Goal: Information Seeking & Learning: Learn about a topic

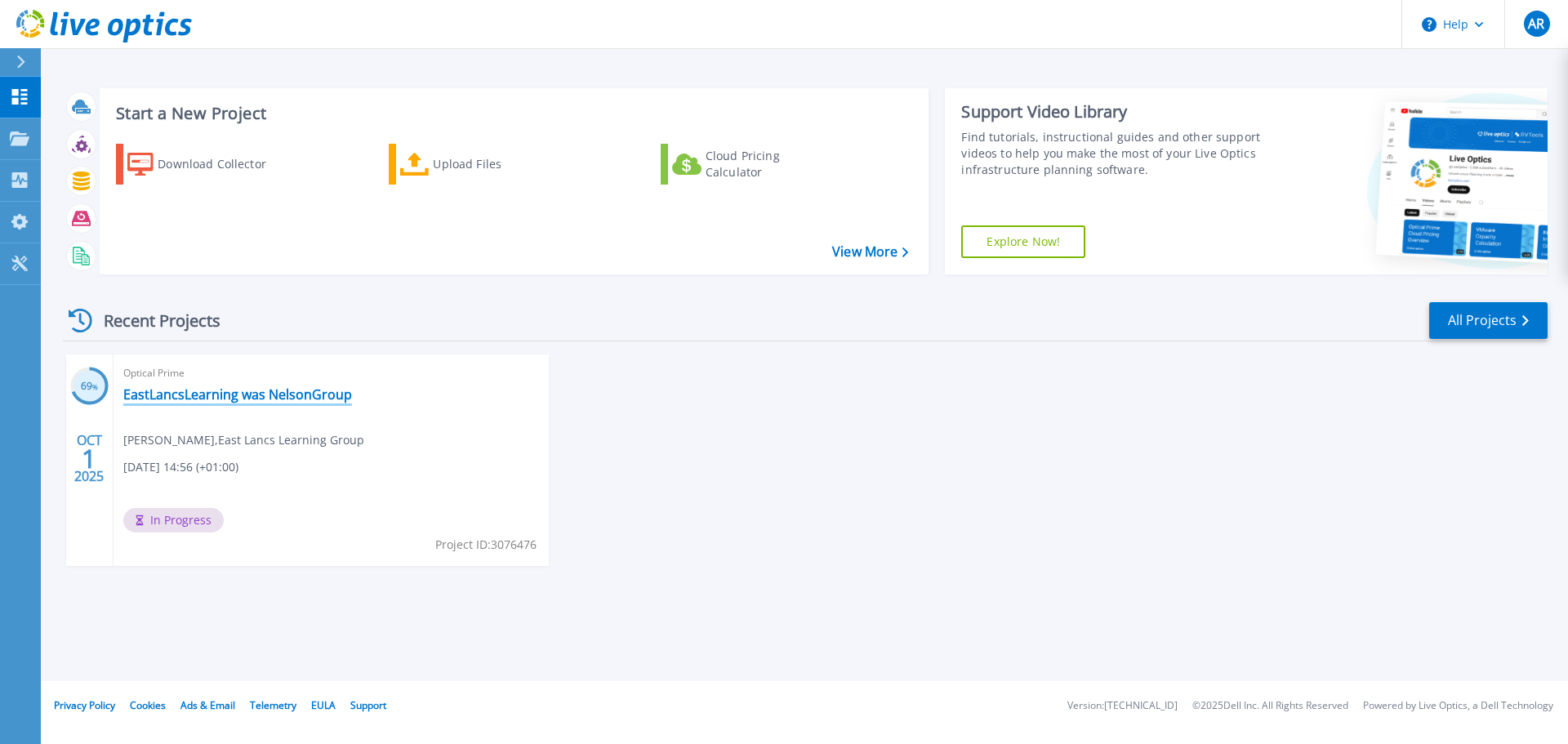
click at [254, 398] on link "EastLancsLearning was NelsonGroup" at bounding box center [237, 394] width 228 height 16
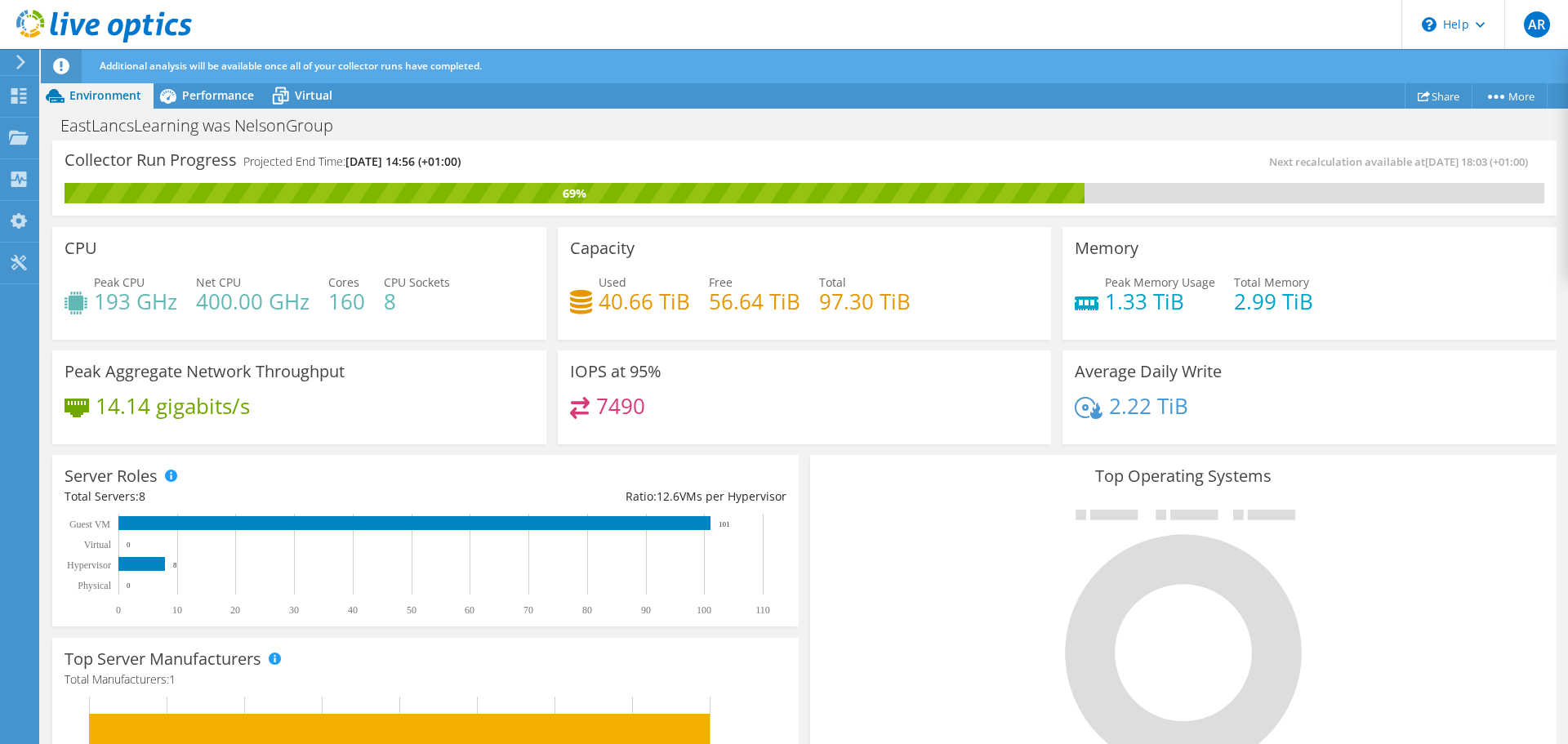
scroll to position [245, 0]
click at [224, 99] on span "Performance" at bounding box center [218, 95] width 71 height 16
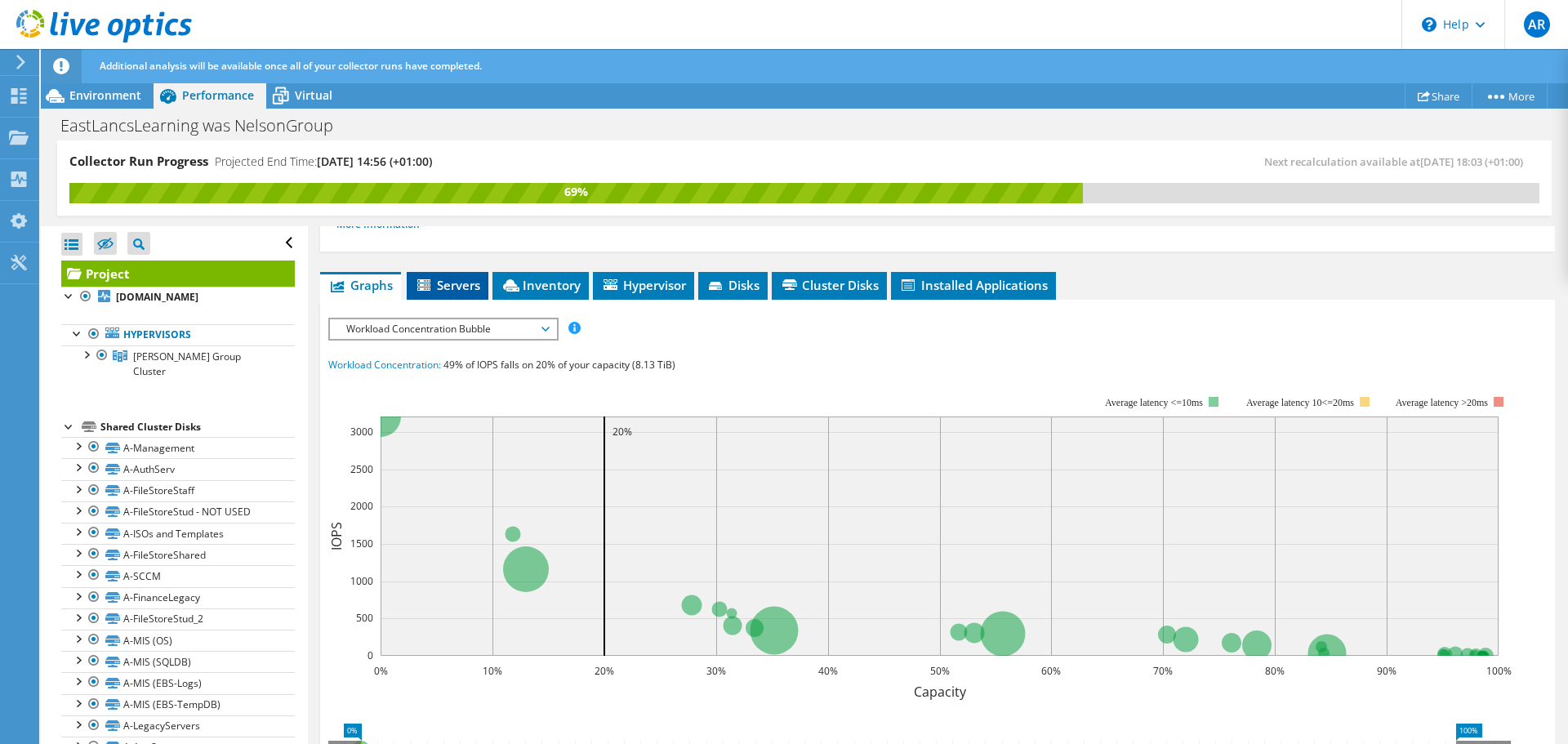
click at [456, 292] on span "Servers" at bounding box center [447, 284] width 65 height 16
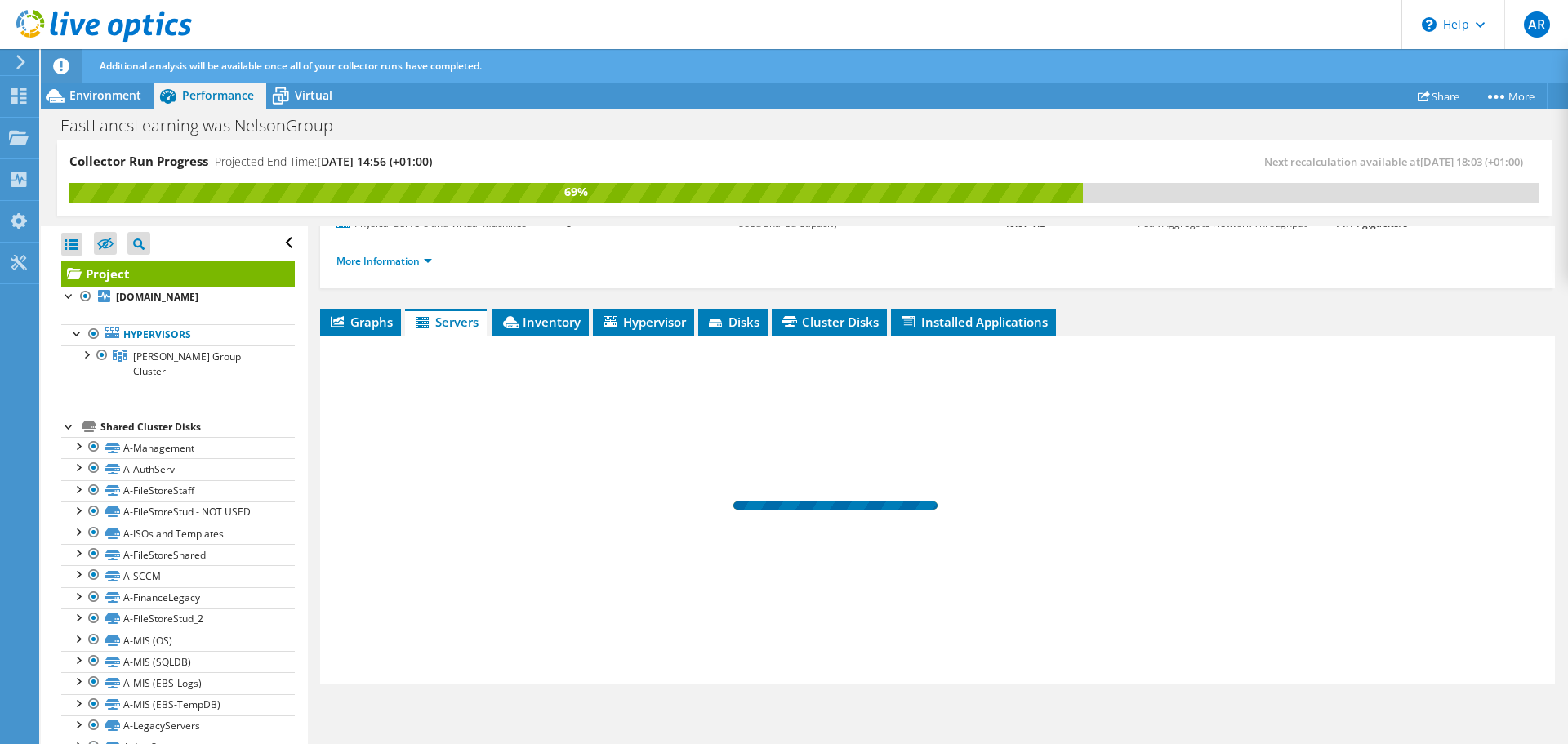
scroll to position [209, 0]
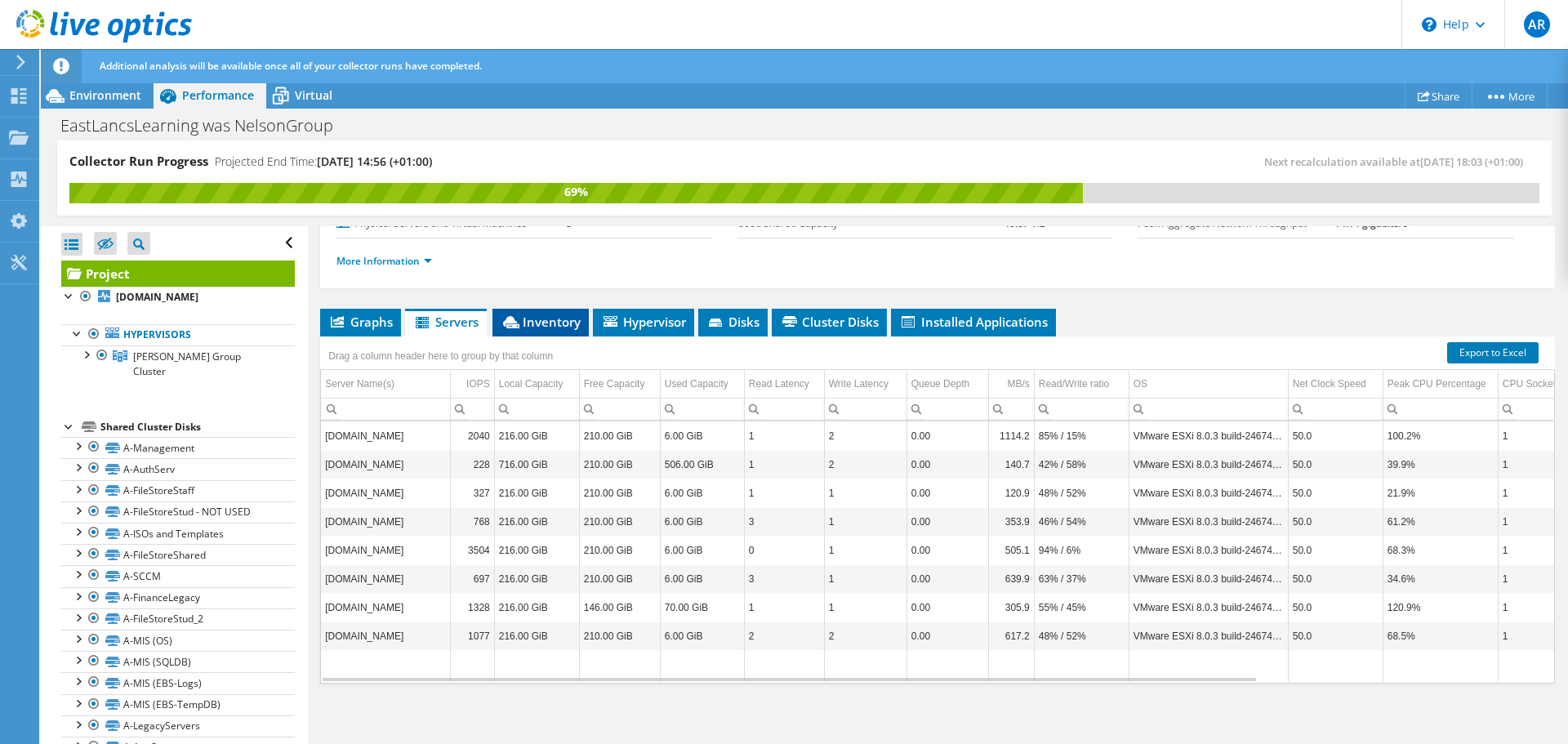
click at [546, 325] on span "Inventory" at bounding box center [541, 322] width 80 height 16
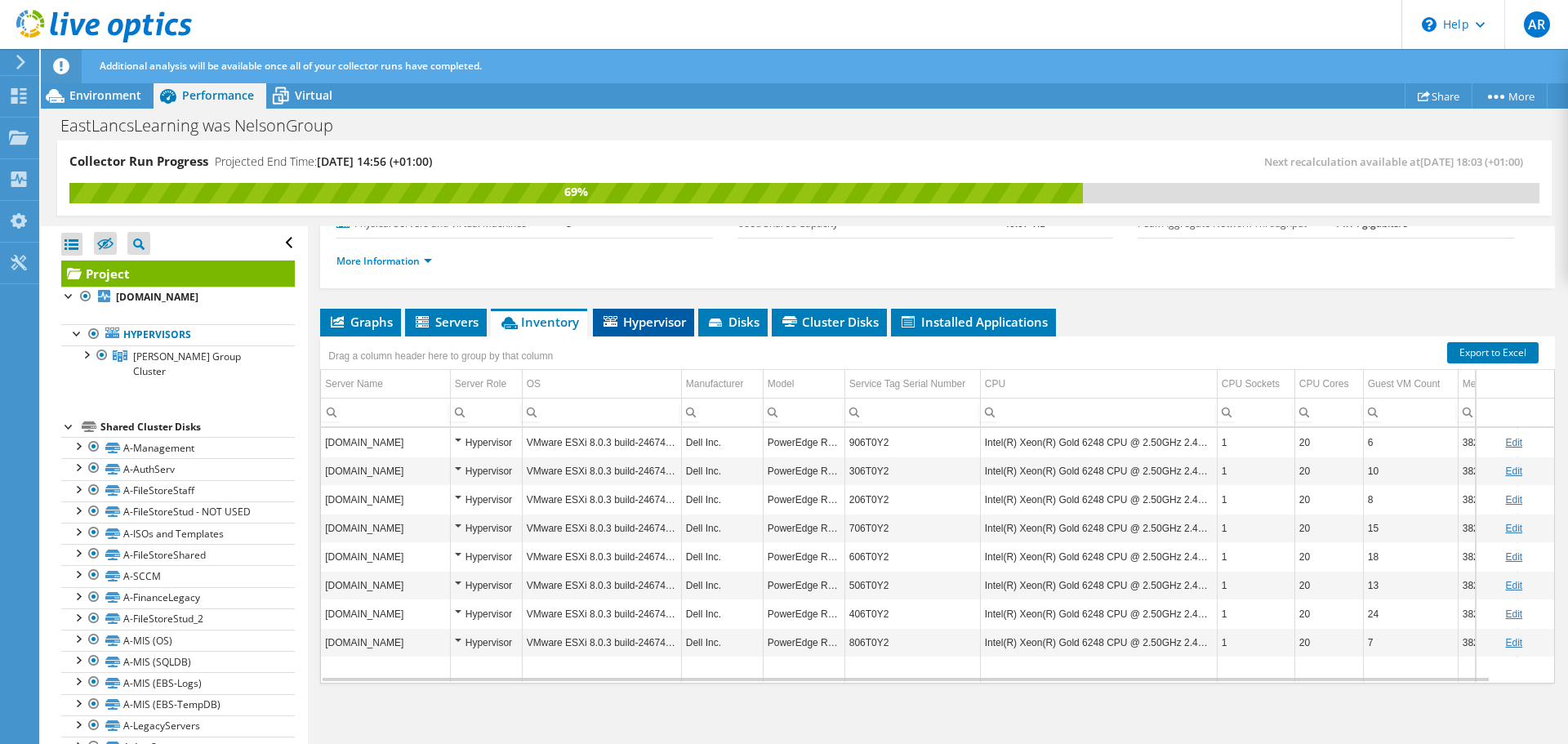
click at [650, 324] on span "Hypervisor" at bounding box center [643, 322] width 85 height 16
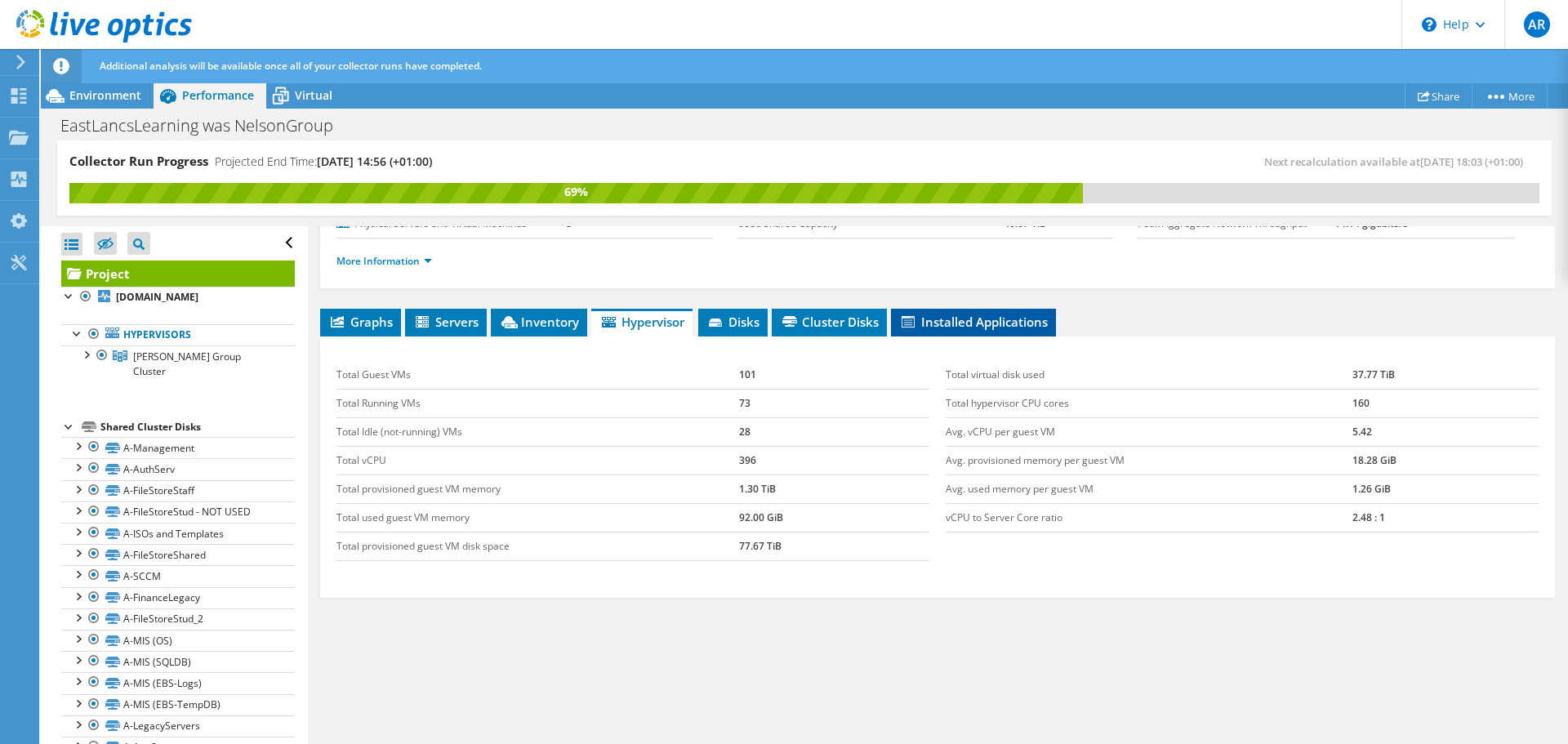
click at [967, 325] on span "Installed Applications" at bounding box center [973, 322] width 149 height 16
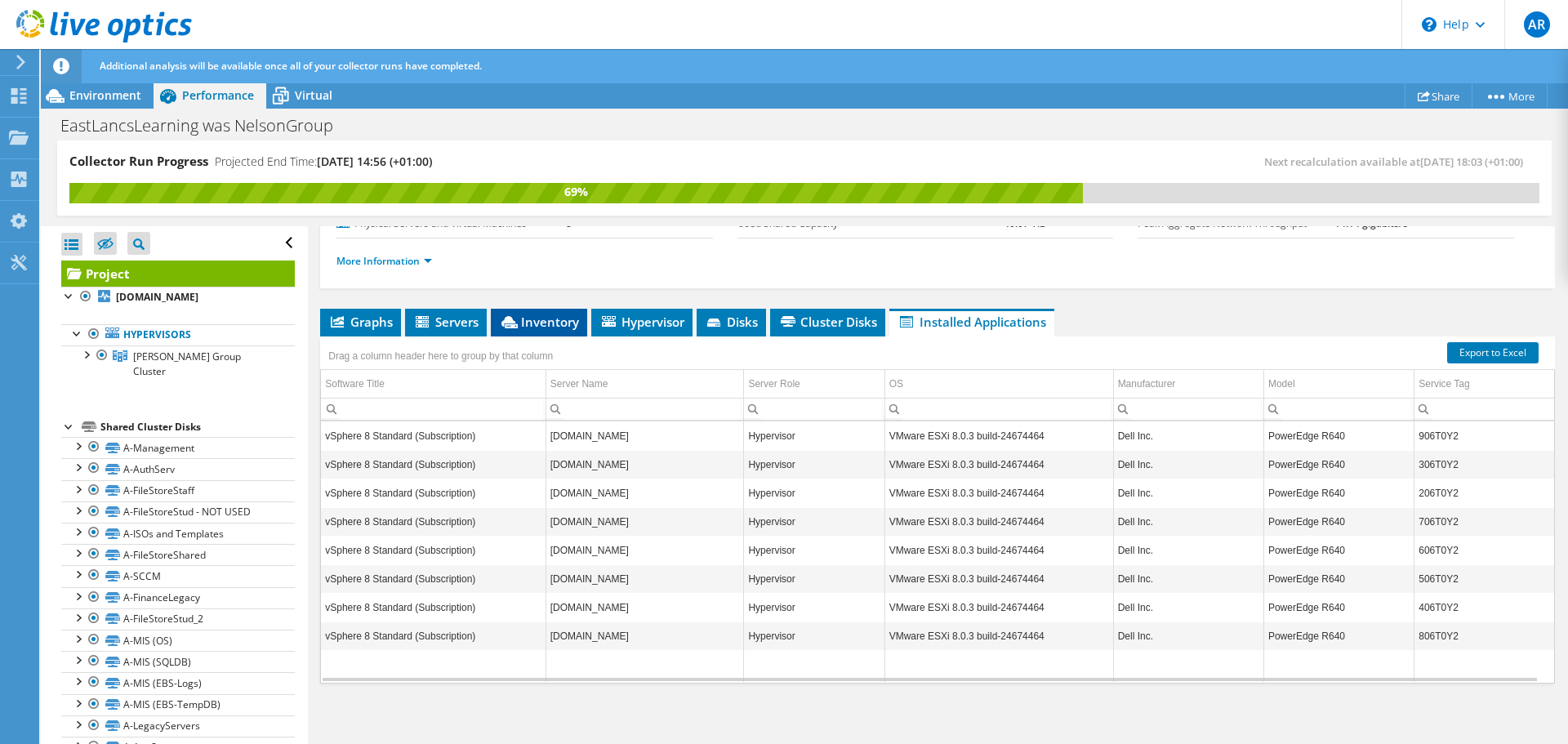
click at [547, 316] on span "Inventory" at bounding box center [539, 322] width 80 height 16
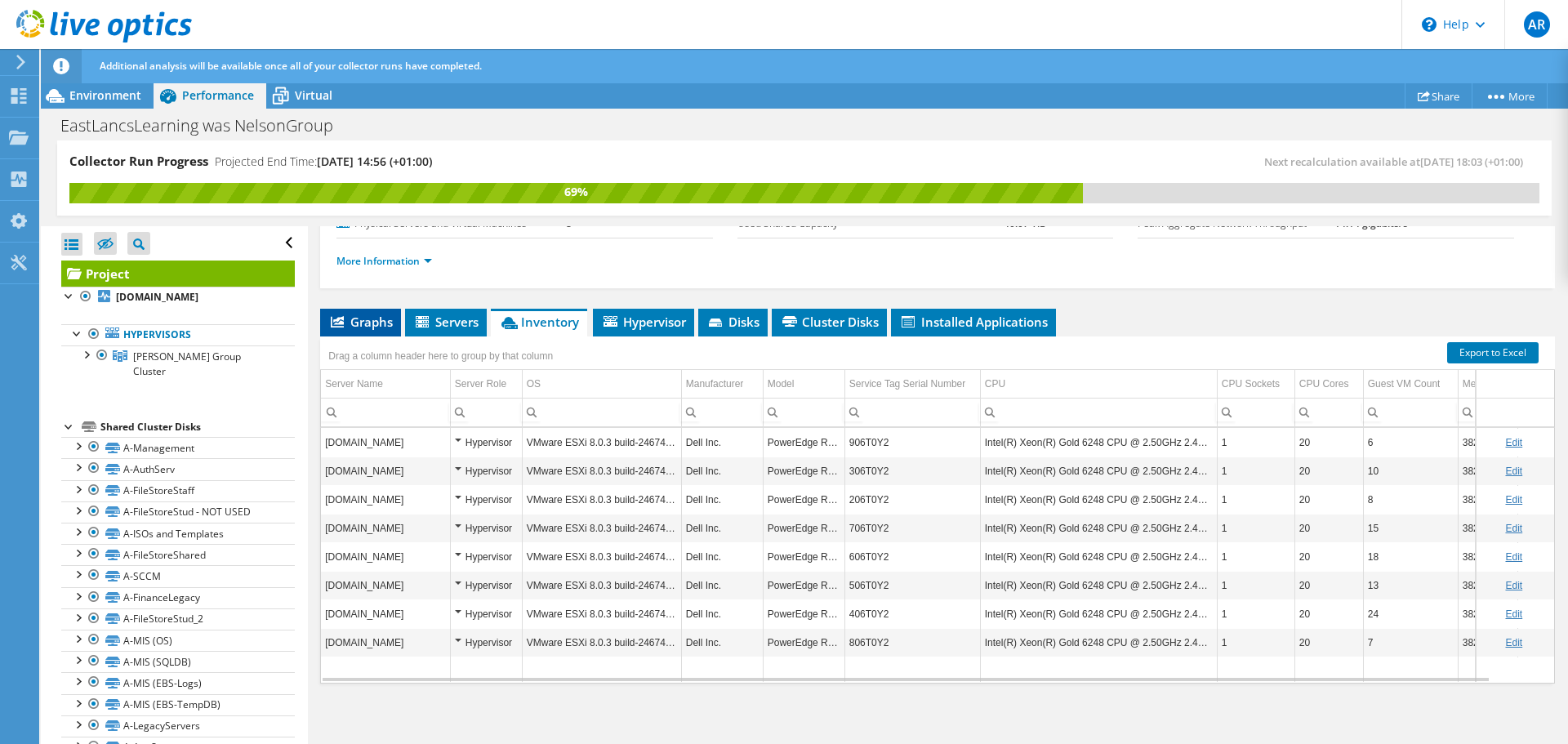
click at [379, 328] on span "Graphs" at bounding box center [360, 322] width 65 height 16
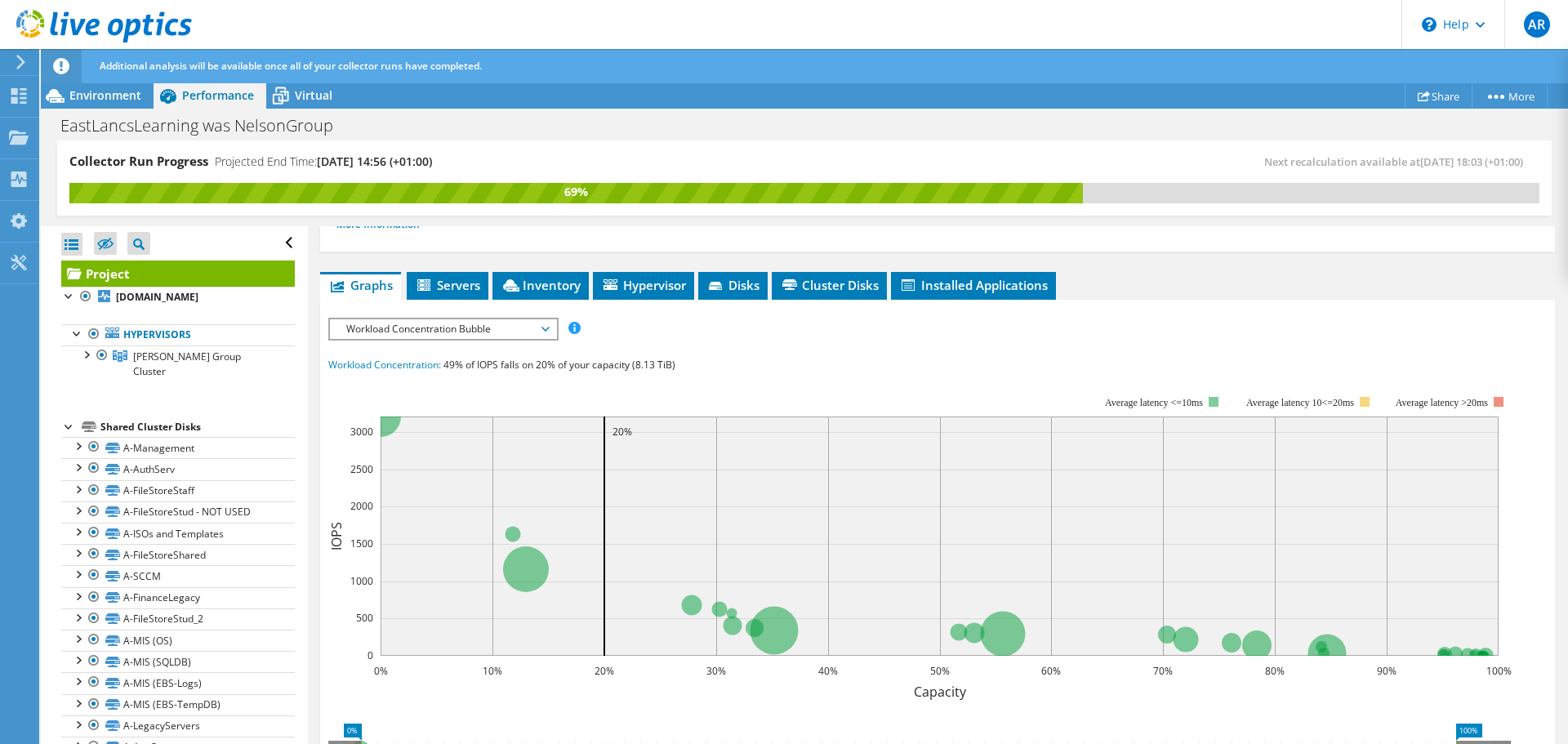
click at [549, 330] on icon at bounding box center [545, 328] width 8 height 5
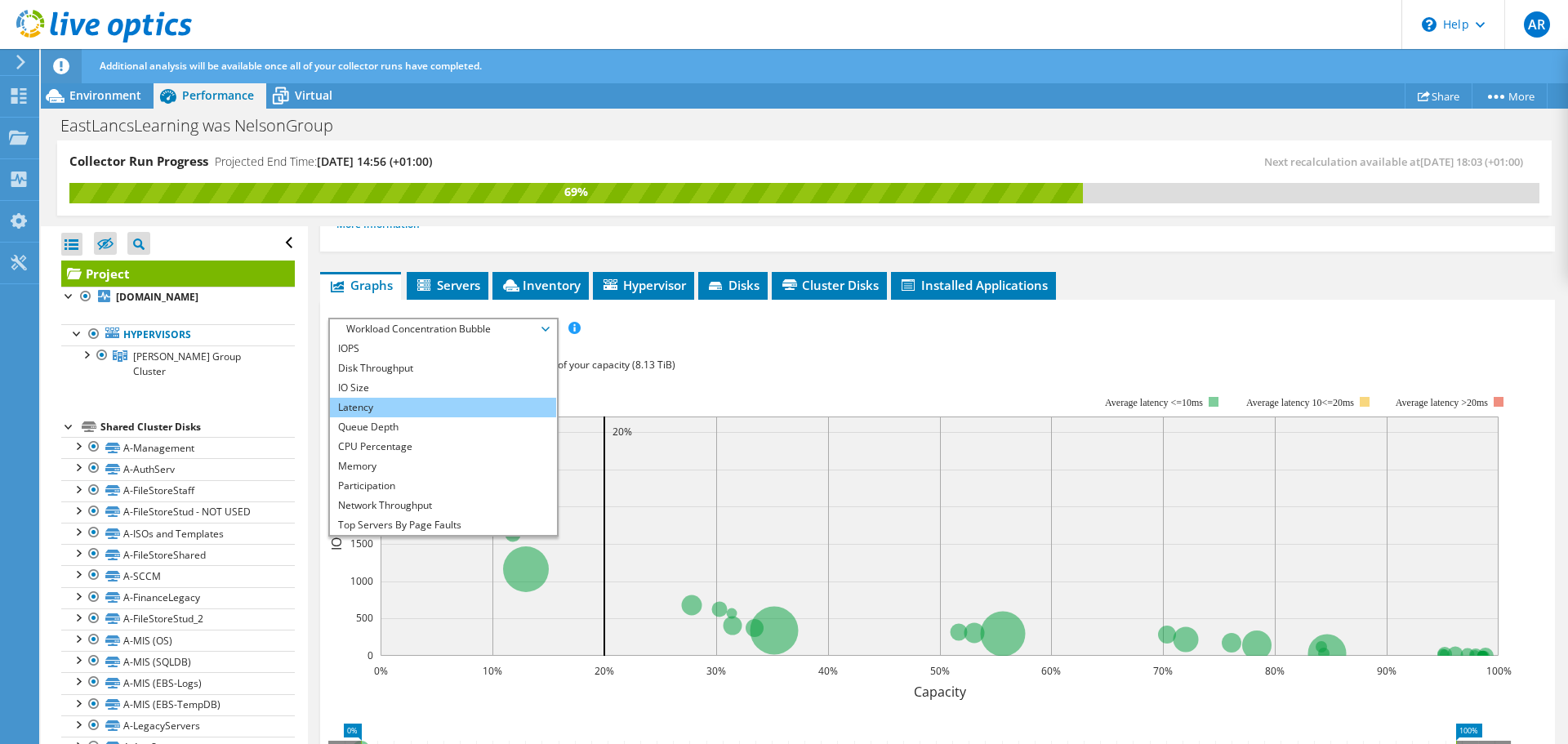
click at [515, 402] on li "Latency" at bounding box center [443, 407] width 227 height 20
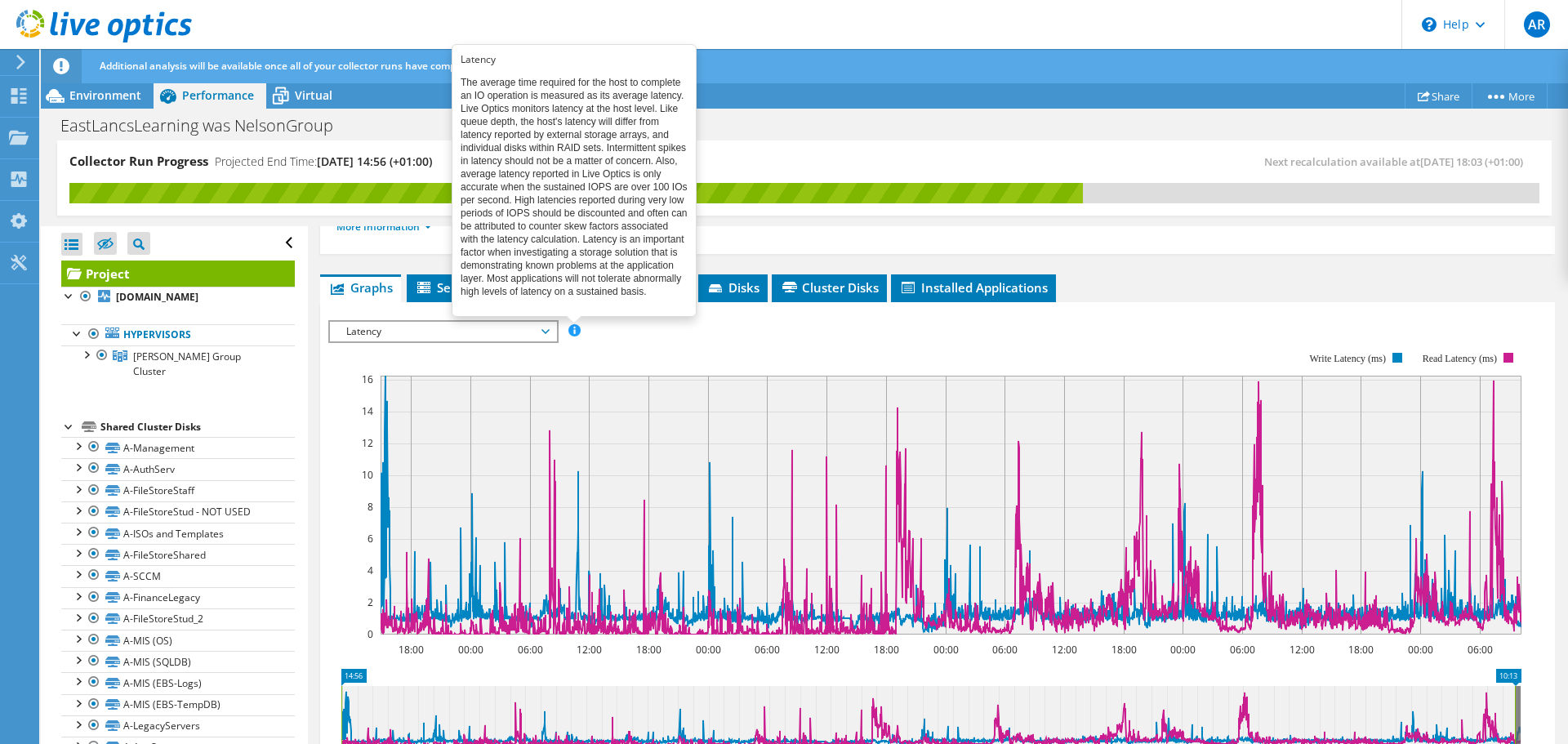
scroll to position [0, 0]
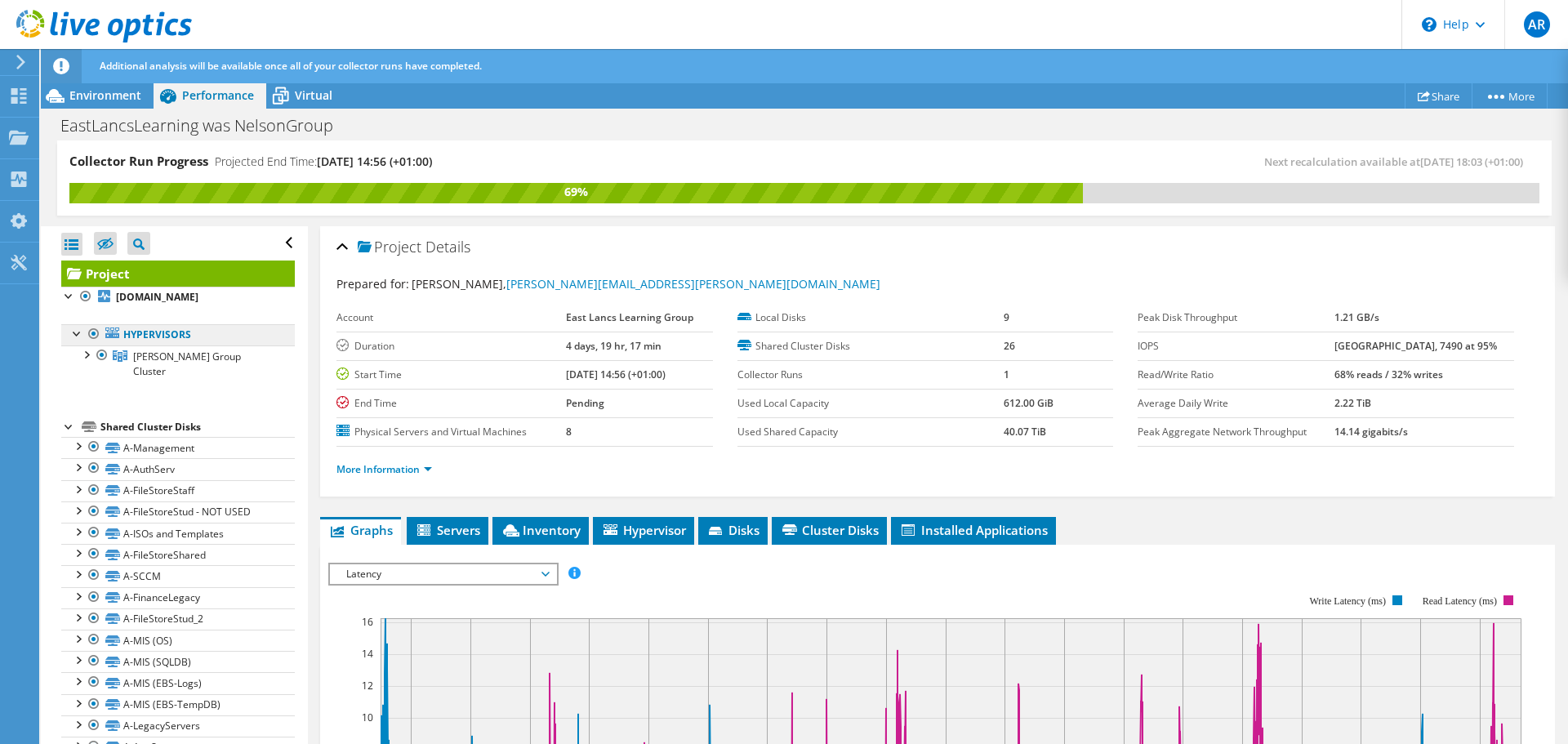
click at [140, 337] on link "Hypervisors" at bounding box center [178, 335] width 233 height 22
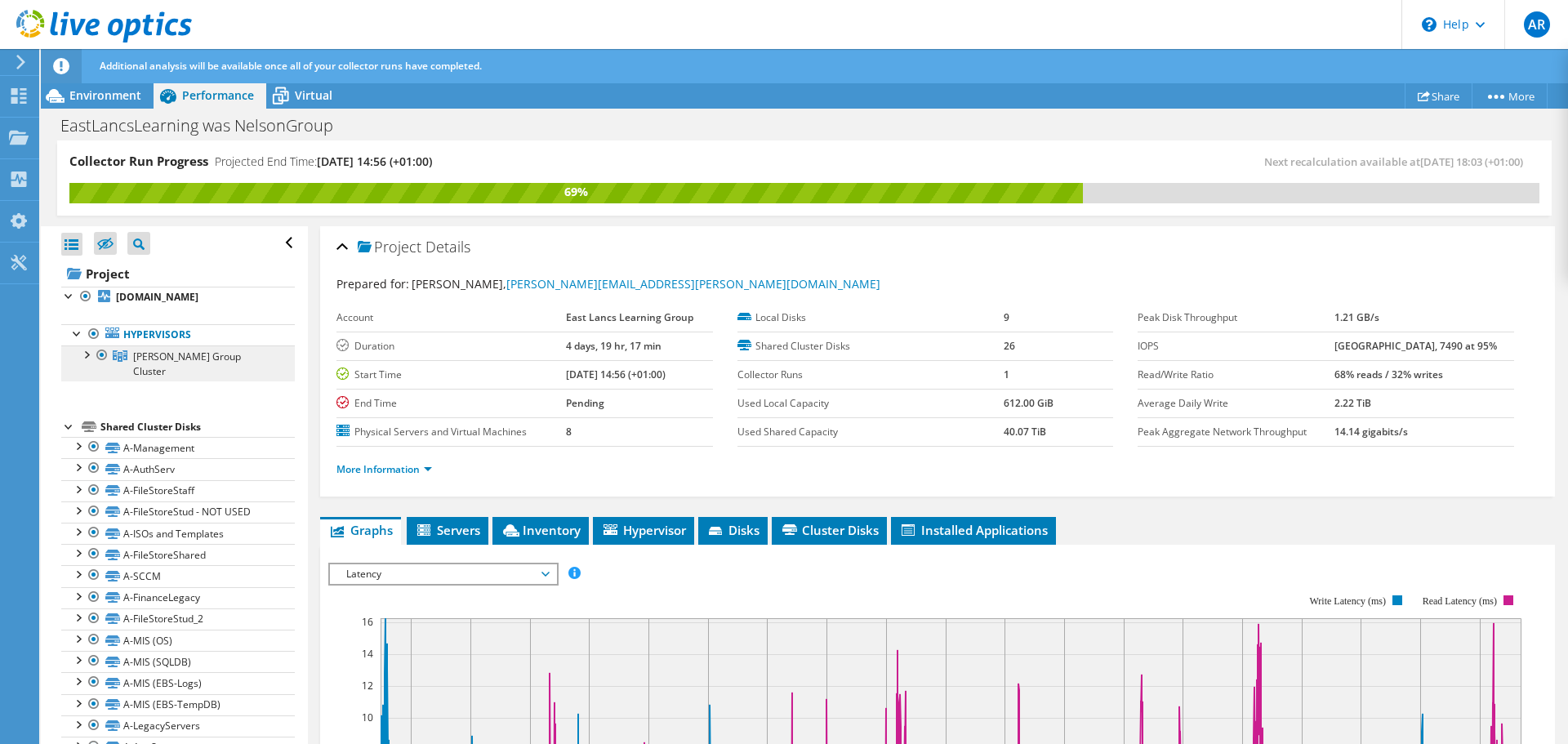
click at [155, 360] on span "[PERSON_NAME] Group Cluster" at bounding box center [187, 364] width 108 height 28
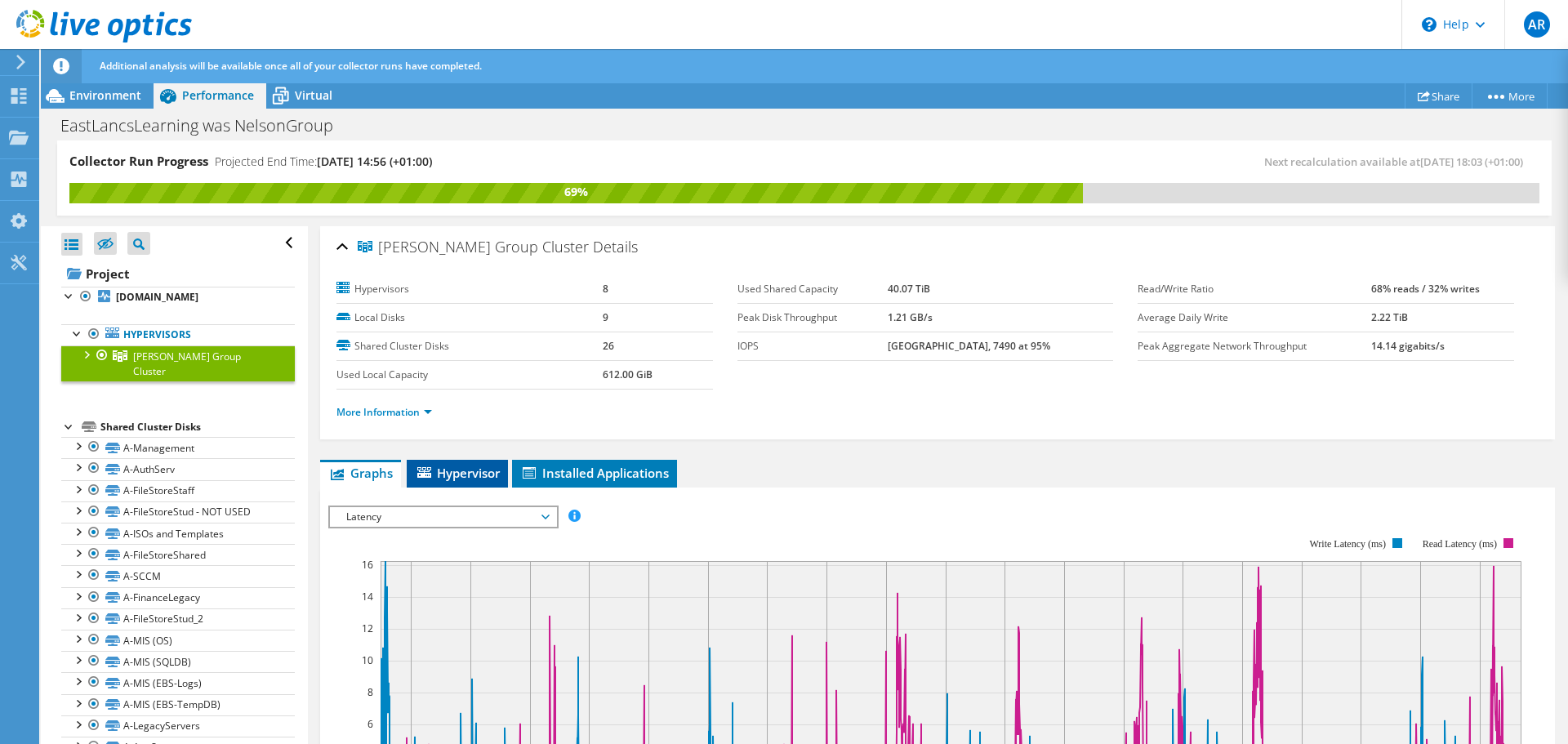
click at [462, 479] on span "Hypervisor" at bounding box center [457, 472] width 85 height 16
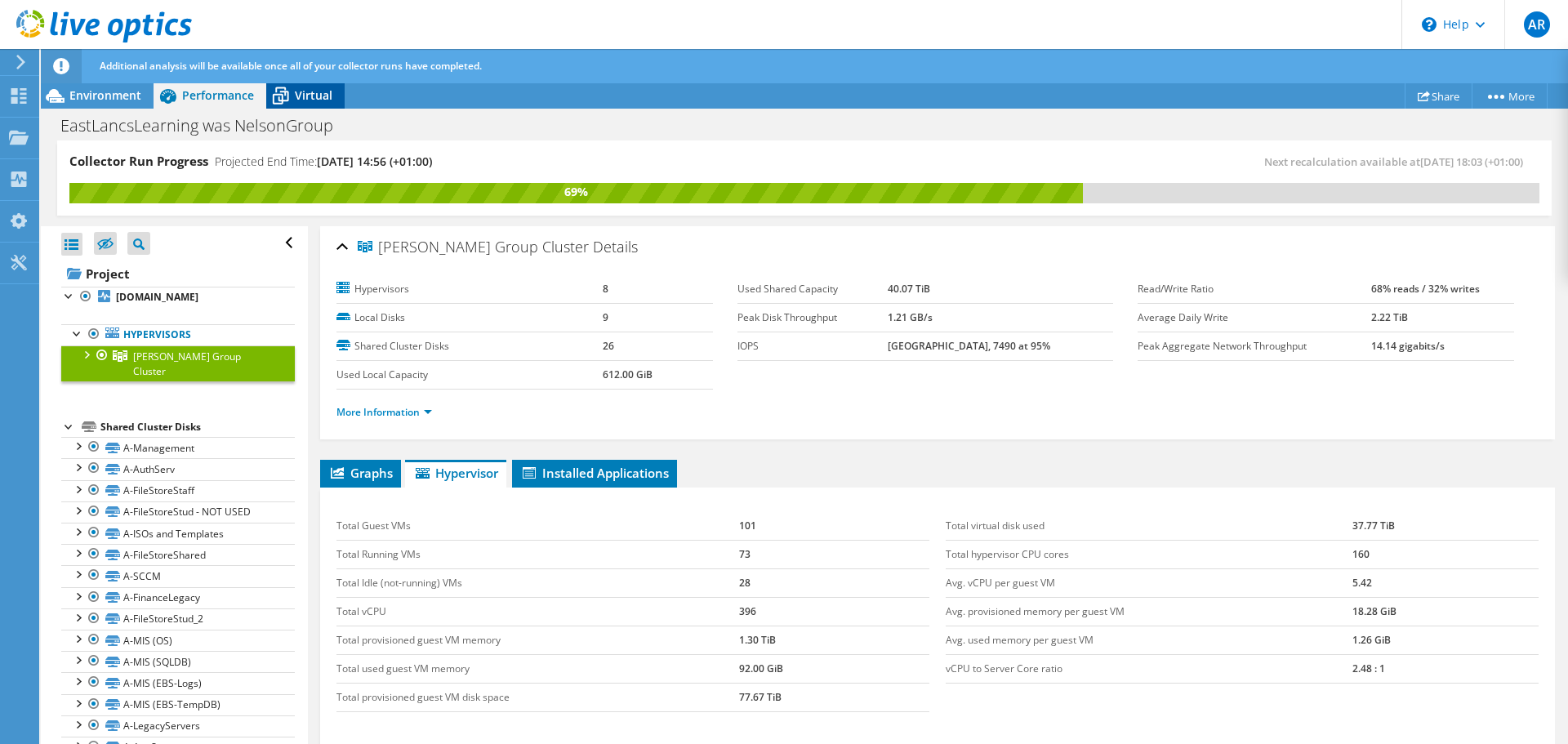
click at [306, 93] on span "Virtual" at bounding box center [314, 95] width 38 height 16
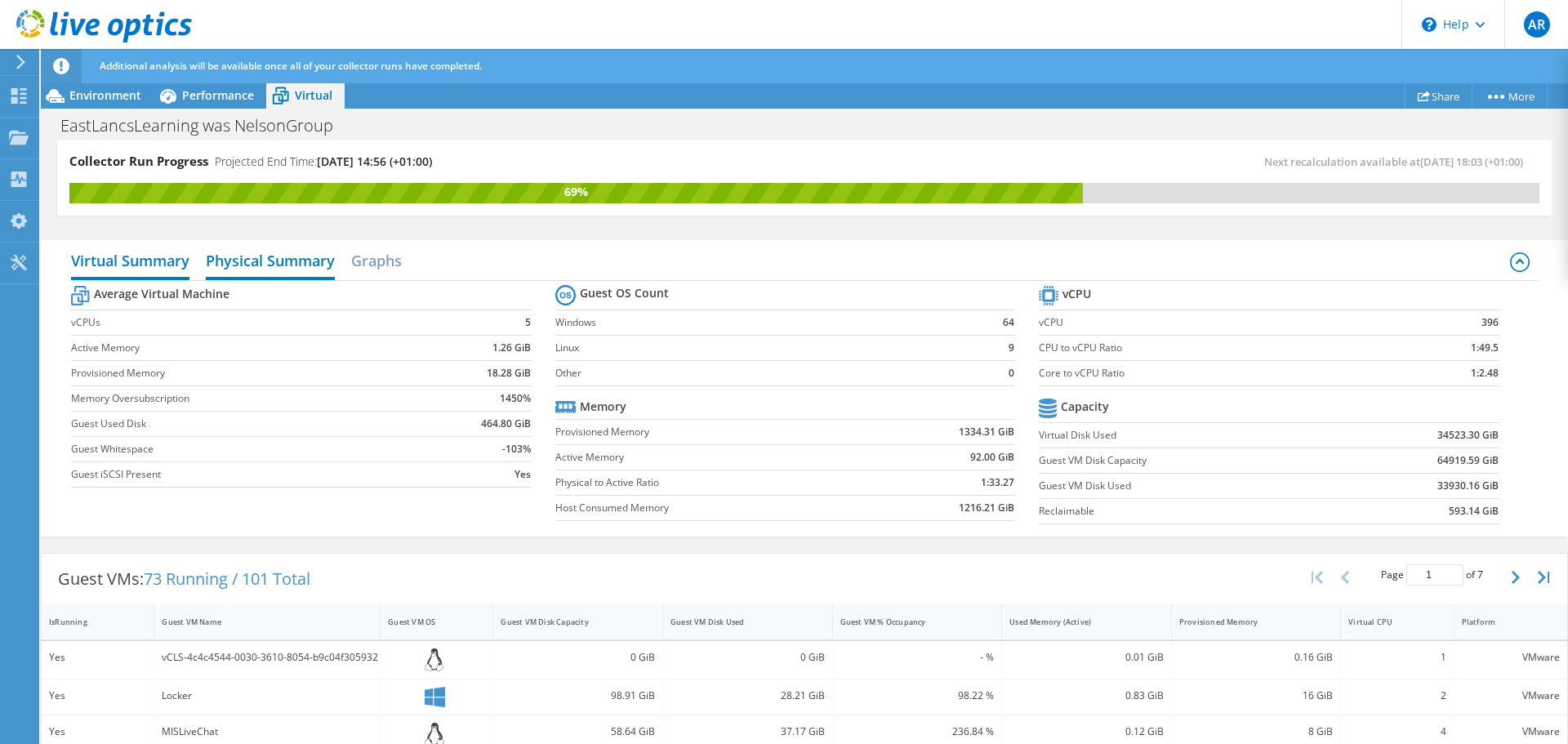
click at [326, 266] on h2 "Physical Summary" at bounding box center [270, 262] width 129 height 36
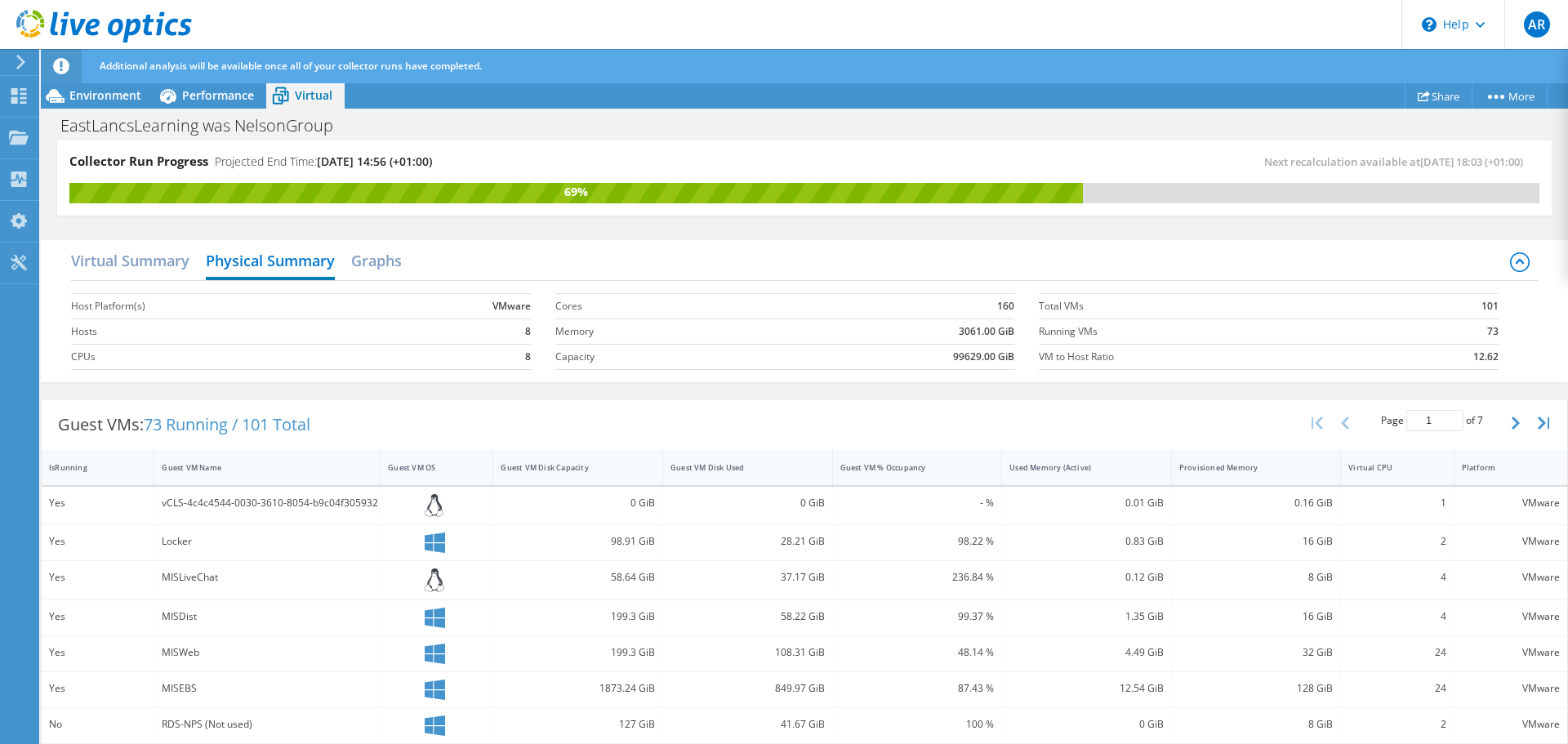
click at [406, 264] on div "Virtual Summary Physical Summary Graphs" at bounding box center [804, 262] width 1466 height 37
click at [378, 262] on h2 "Graphs" at bounding box center [377, 262] width 51 height 36
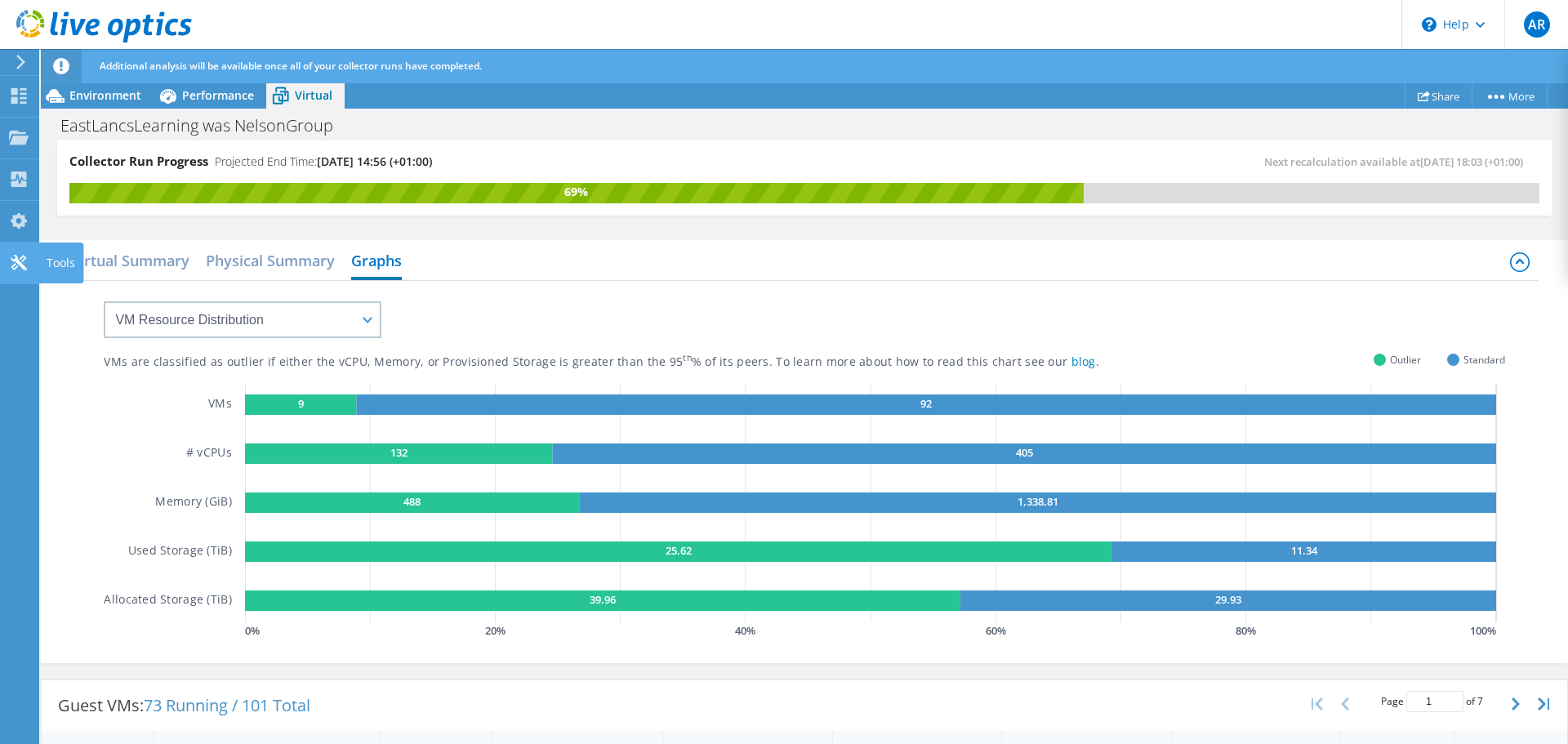
click at [18, 258] on icon at bounding box center [19, 262] width 20 height 16
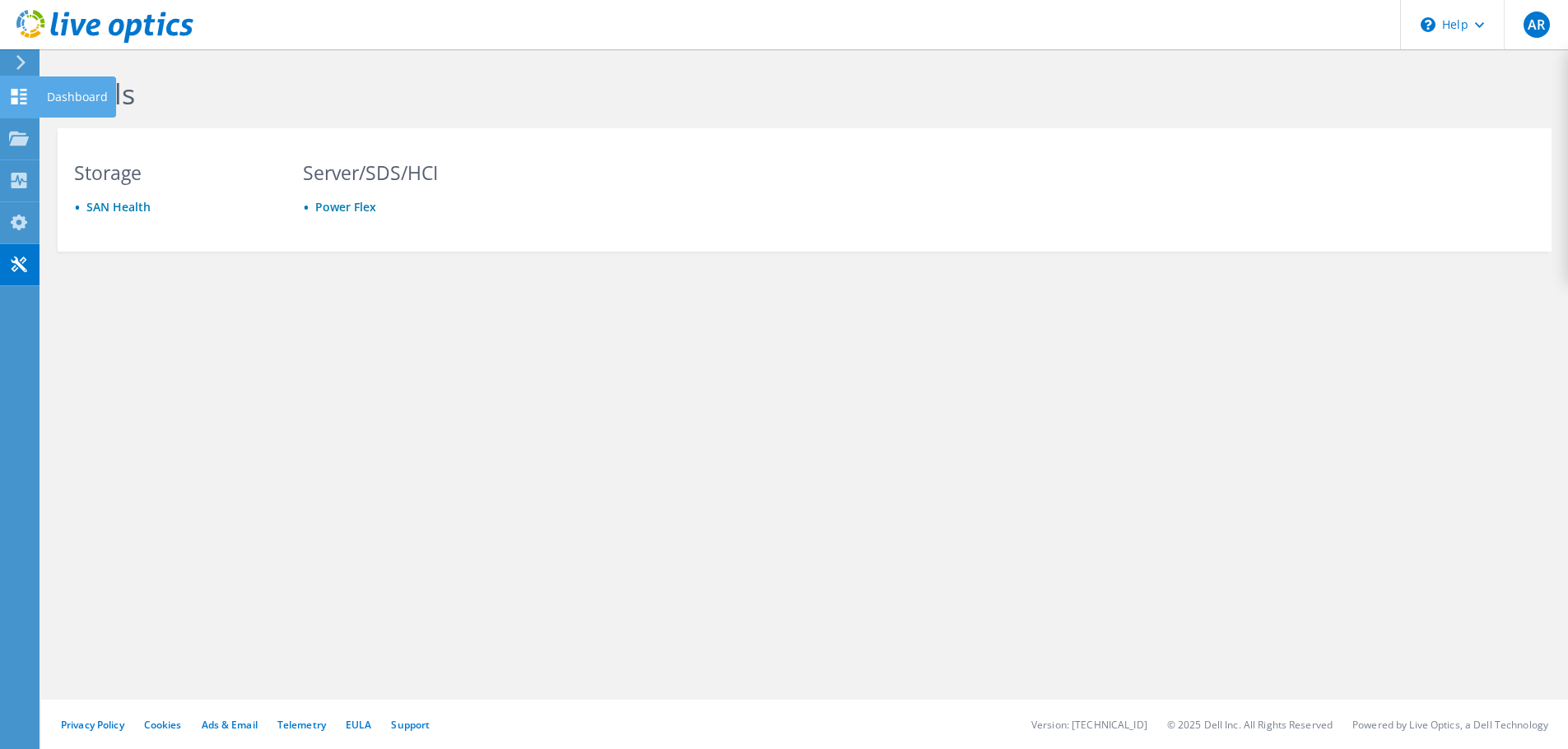
click at [23, 103] on use at bounding box center [19, 97] width 16 height 16
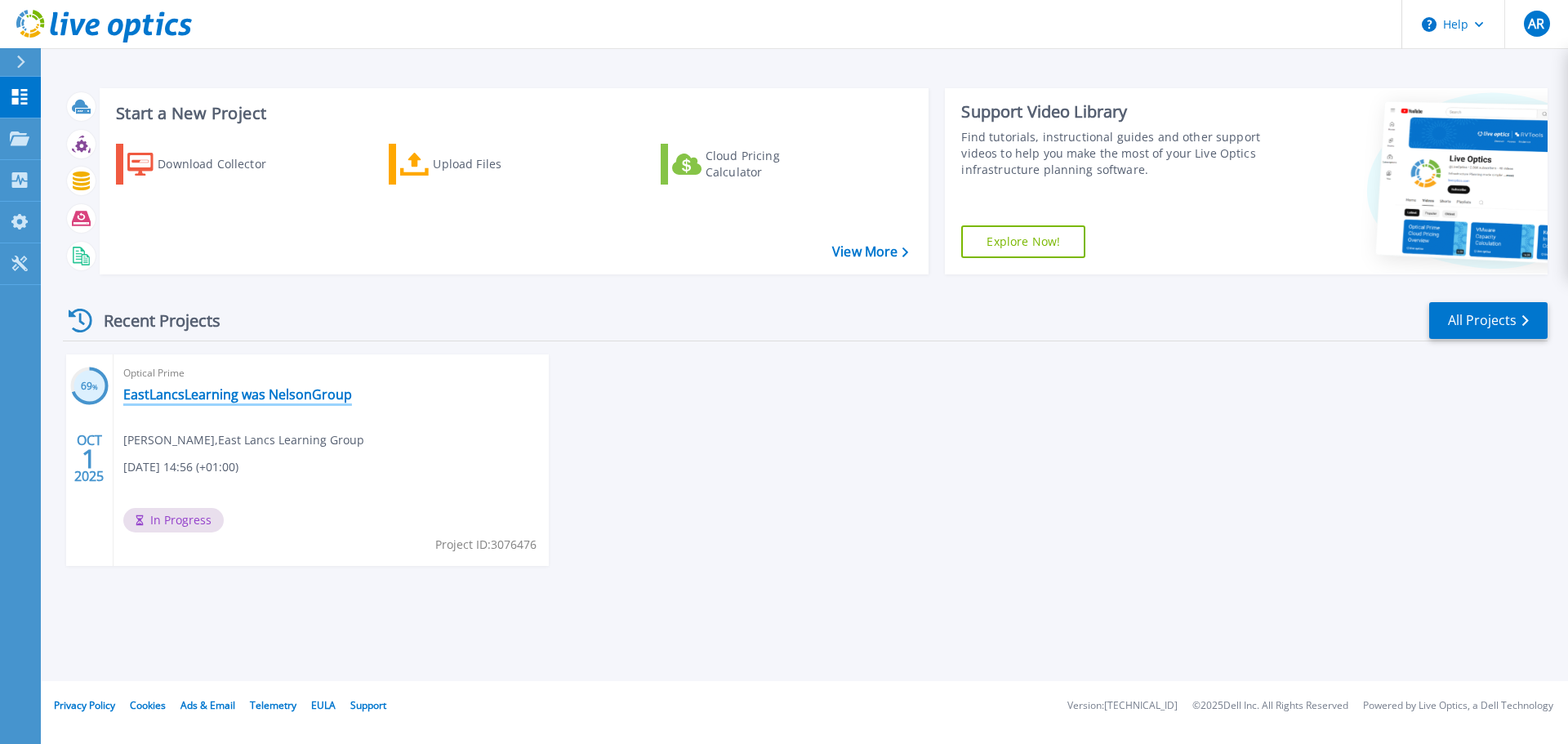
click at [214, 398] on link "EastLancsLearning was NelsonGroup" at bounding box center [237, 394] width 228 height 16
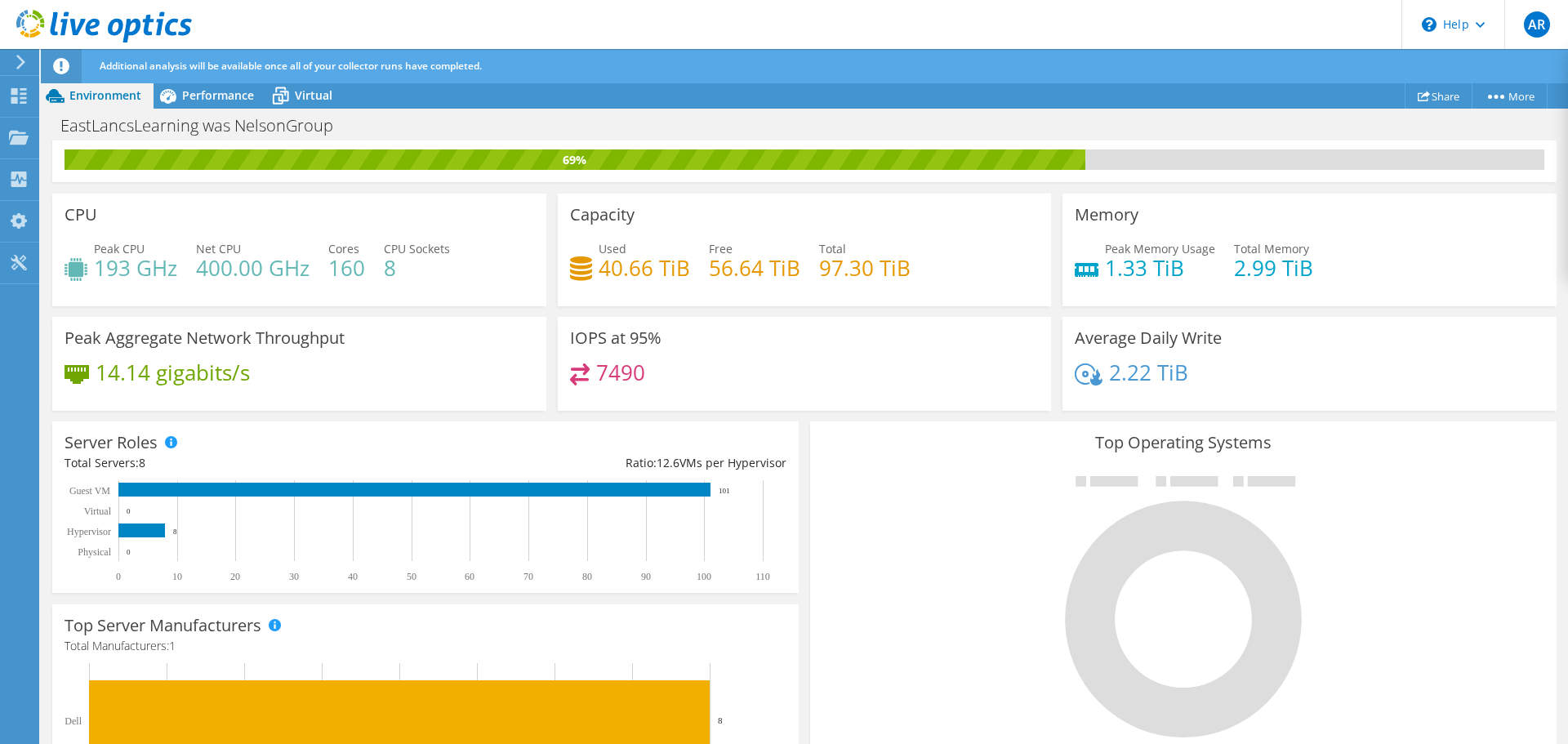
scroll to position [442, 0]
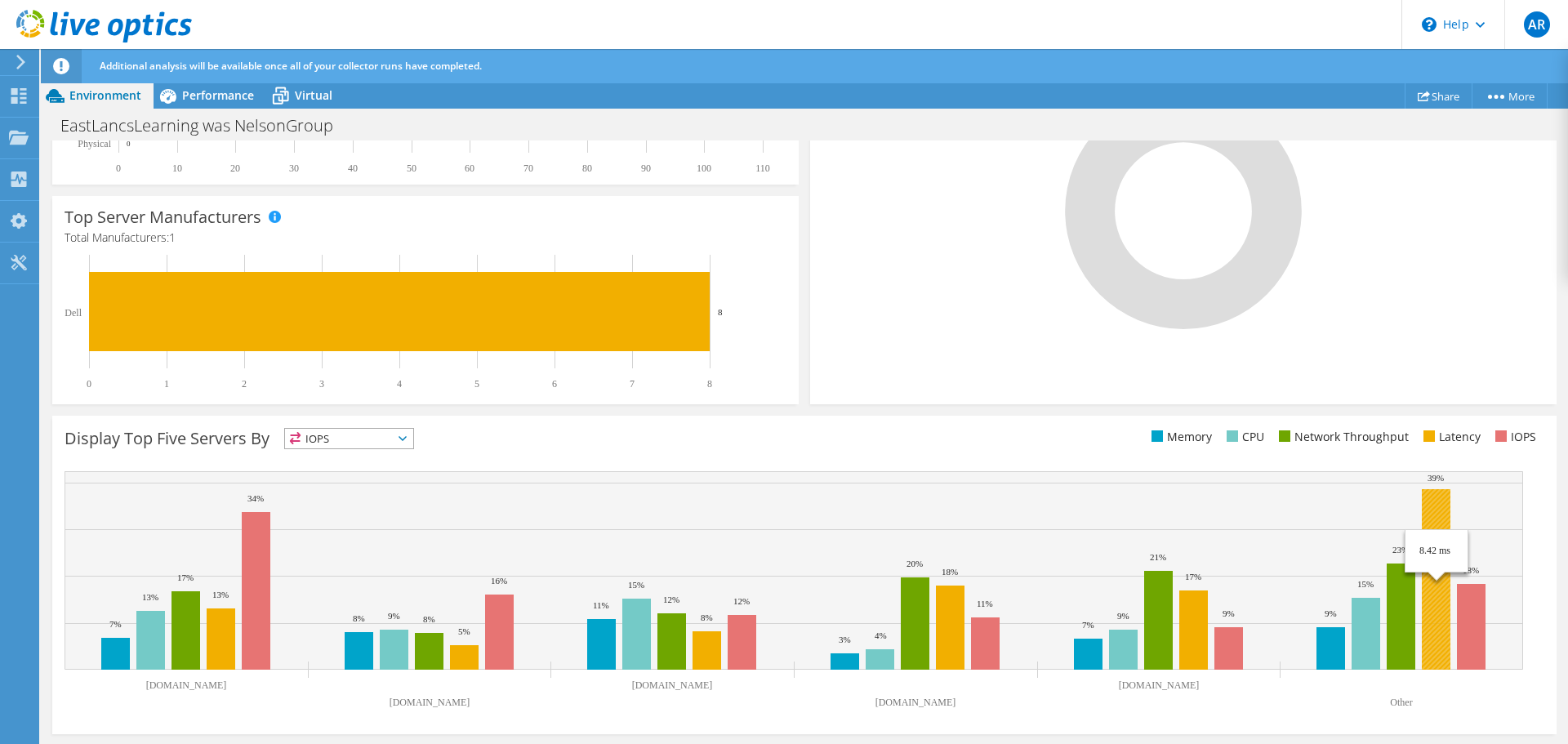
click at [1442, 507] on rect at bounding box center [1435, 579] width 28 height 181
click at [1439, 509] on rect at bounding box center [1435, 579] width 28 height 181
click at [379, 436] on span "IOPS" at bounding box center [349, 438] width 128 height 20
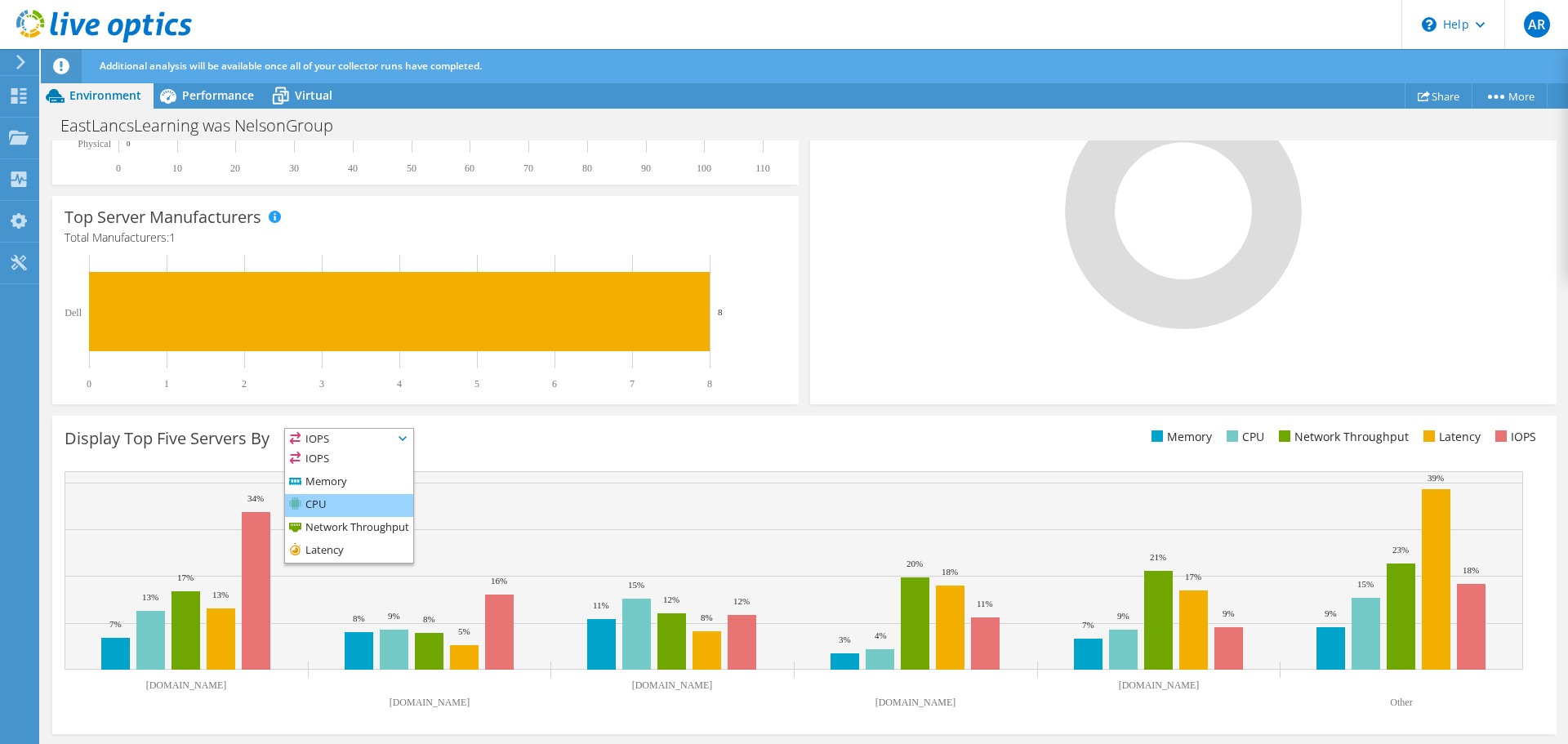
click at [370, 507] on li "CPU" at bounding box center [349, 506] width 128 height 23
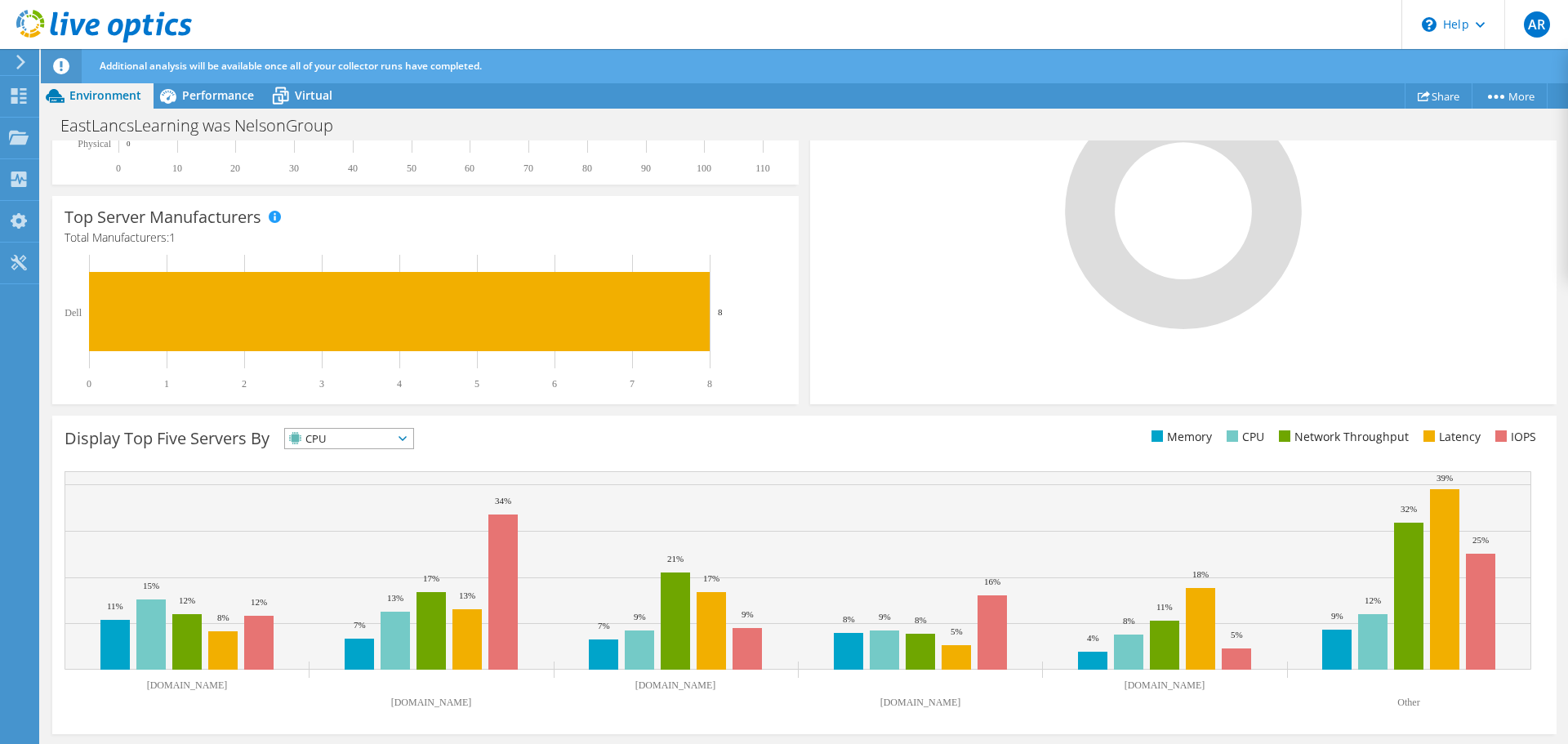
click at [381, 441] on span "CPU" at bounding box center [338, 438] width 108 height 20
click at [392, 466] on li "IOPS" at bounding box center [349, 460] width 128 height 23
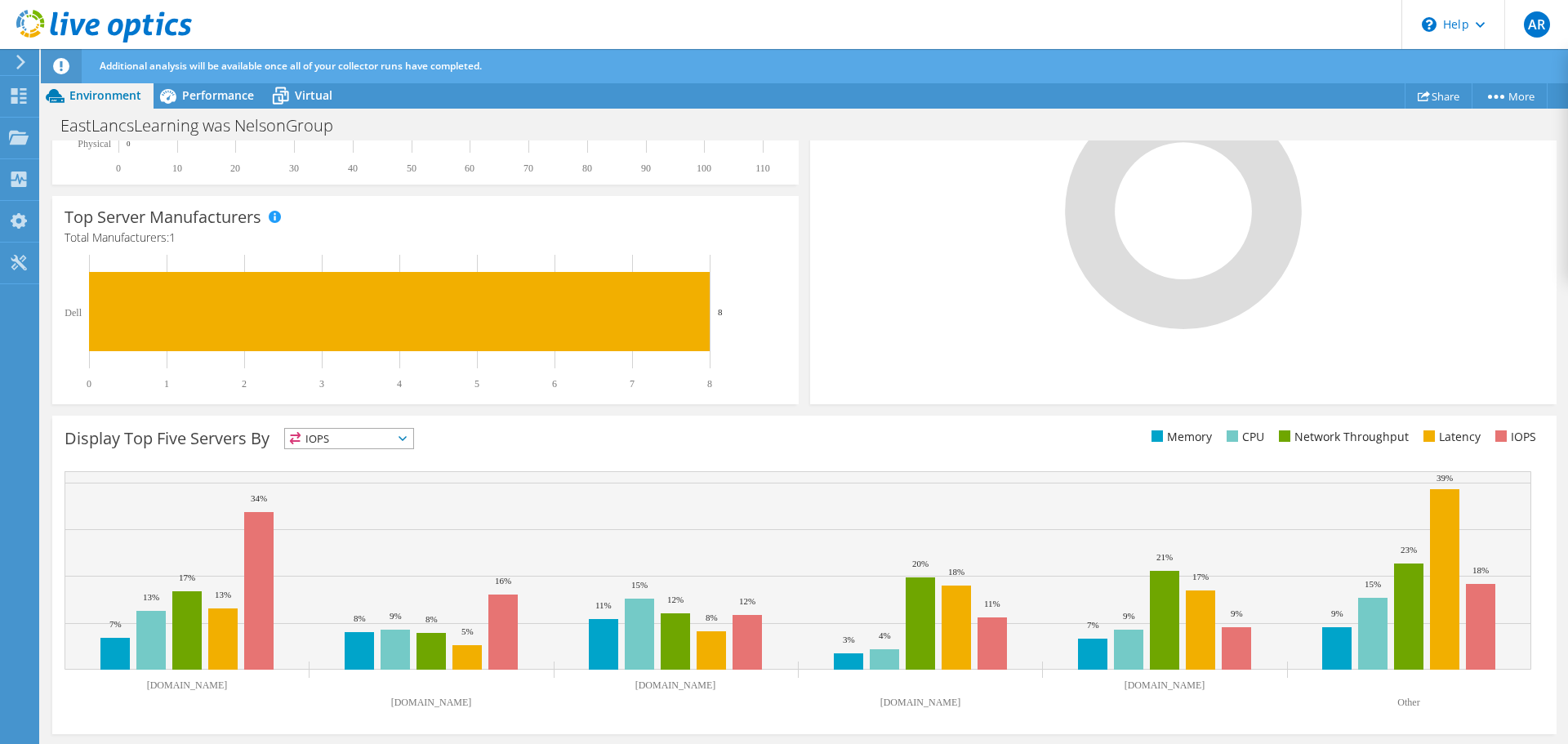
click at [393, 436] on span "IOPS" at bounding box center [338, 438] width 108 height 20
click at [365, 472] on li "Memory" at bounding box center [349, 483] width 128 height 23
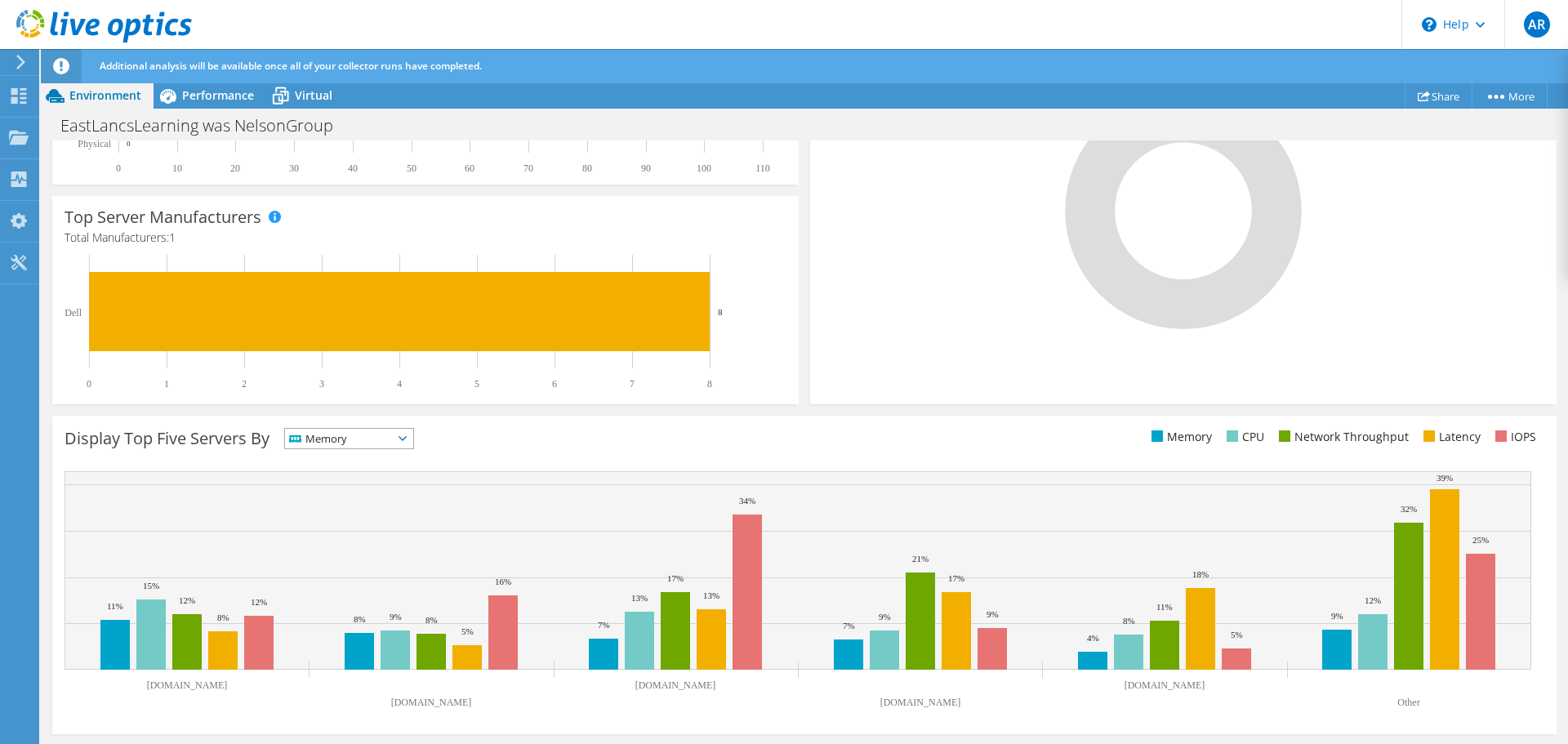
click at [383, 433] on span "Memory" at bounding box center [338, 438] width 108 height 20
click at [364, 520] on li "Network Throughput" at bounding box center [349, 529] width 128 height 23
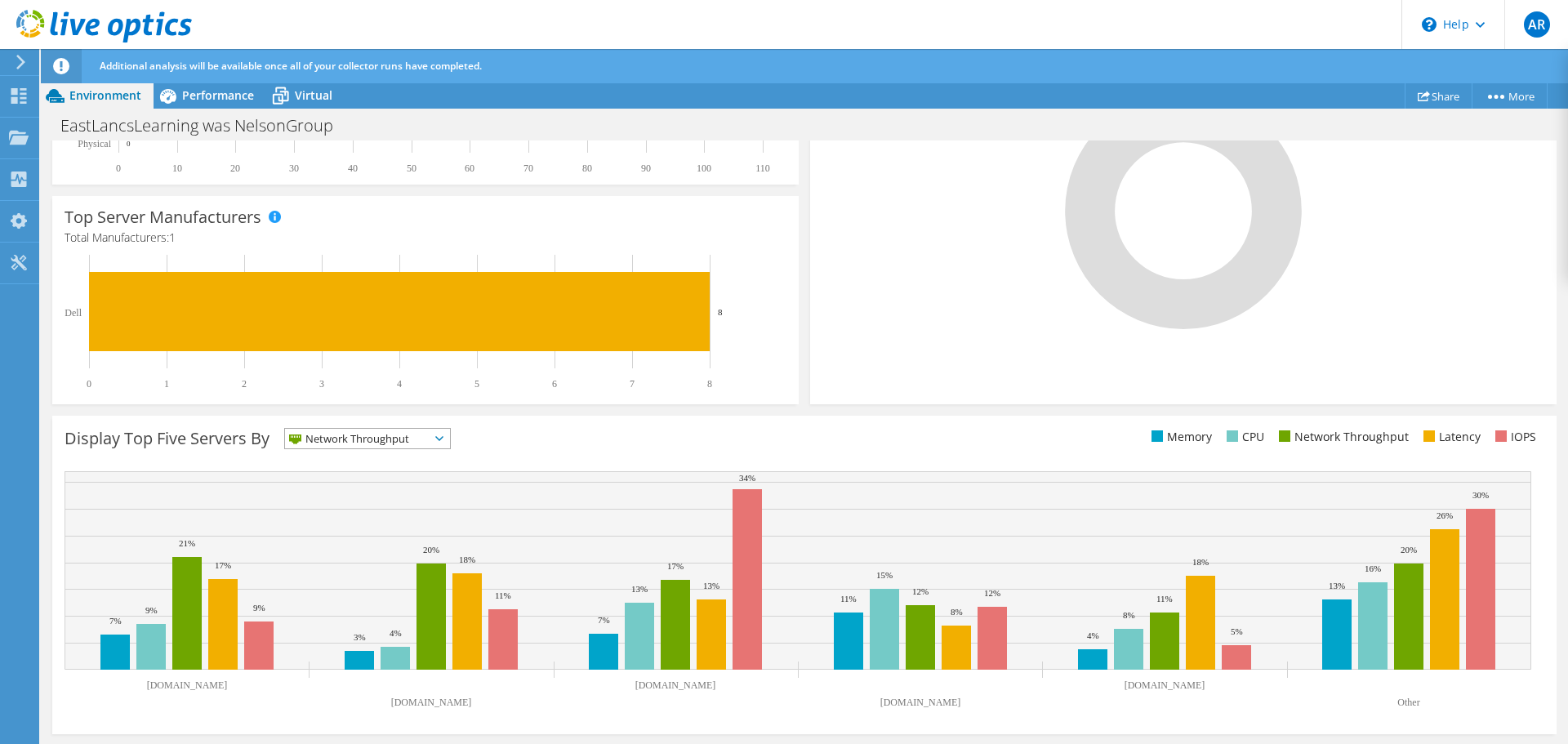
click at [382, 435] on span "Network Throughput" at bounding box center [357, 438] width 145 height 20
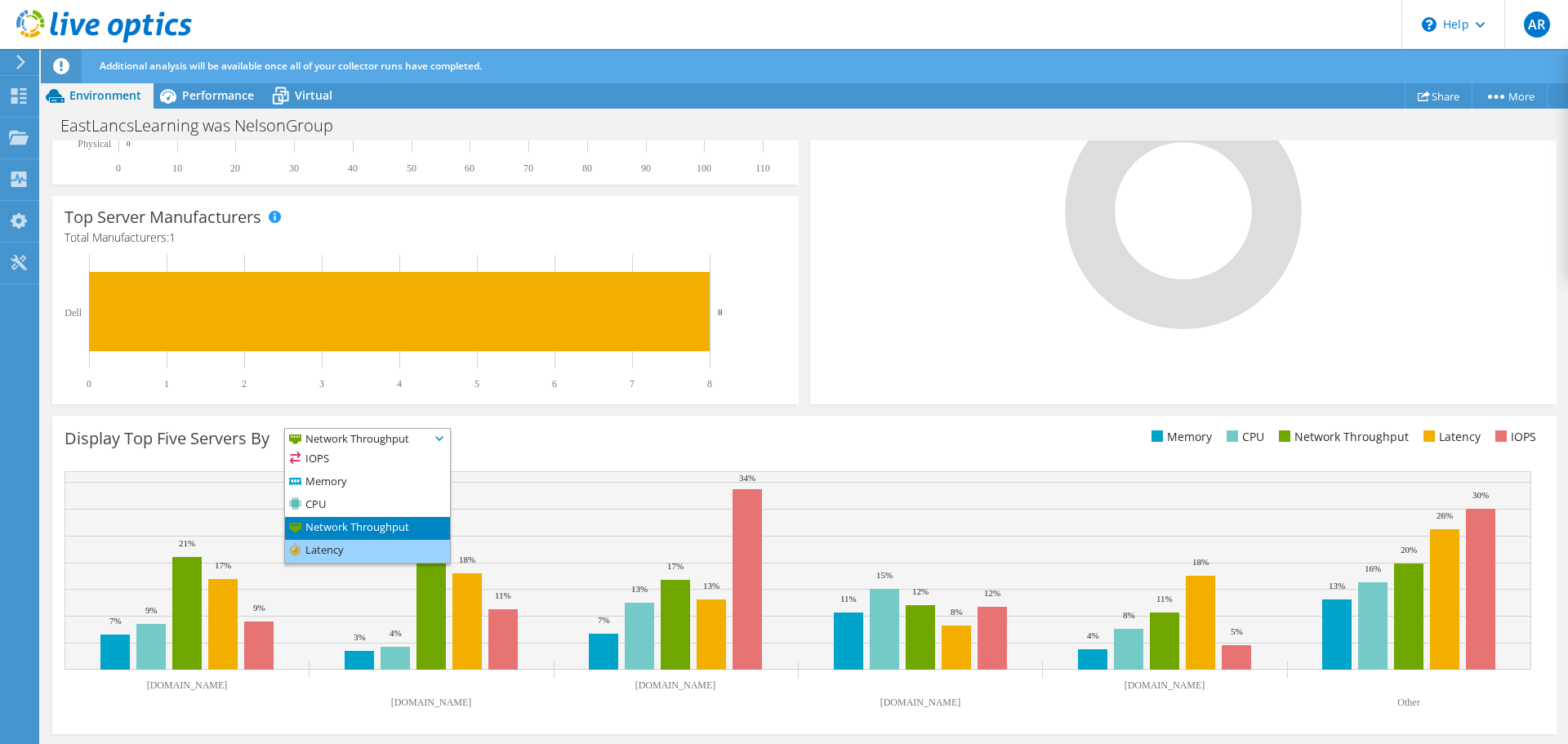
click at [367, 543] on li "Latency" at bounding box center [367, 551] width 165 height 23
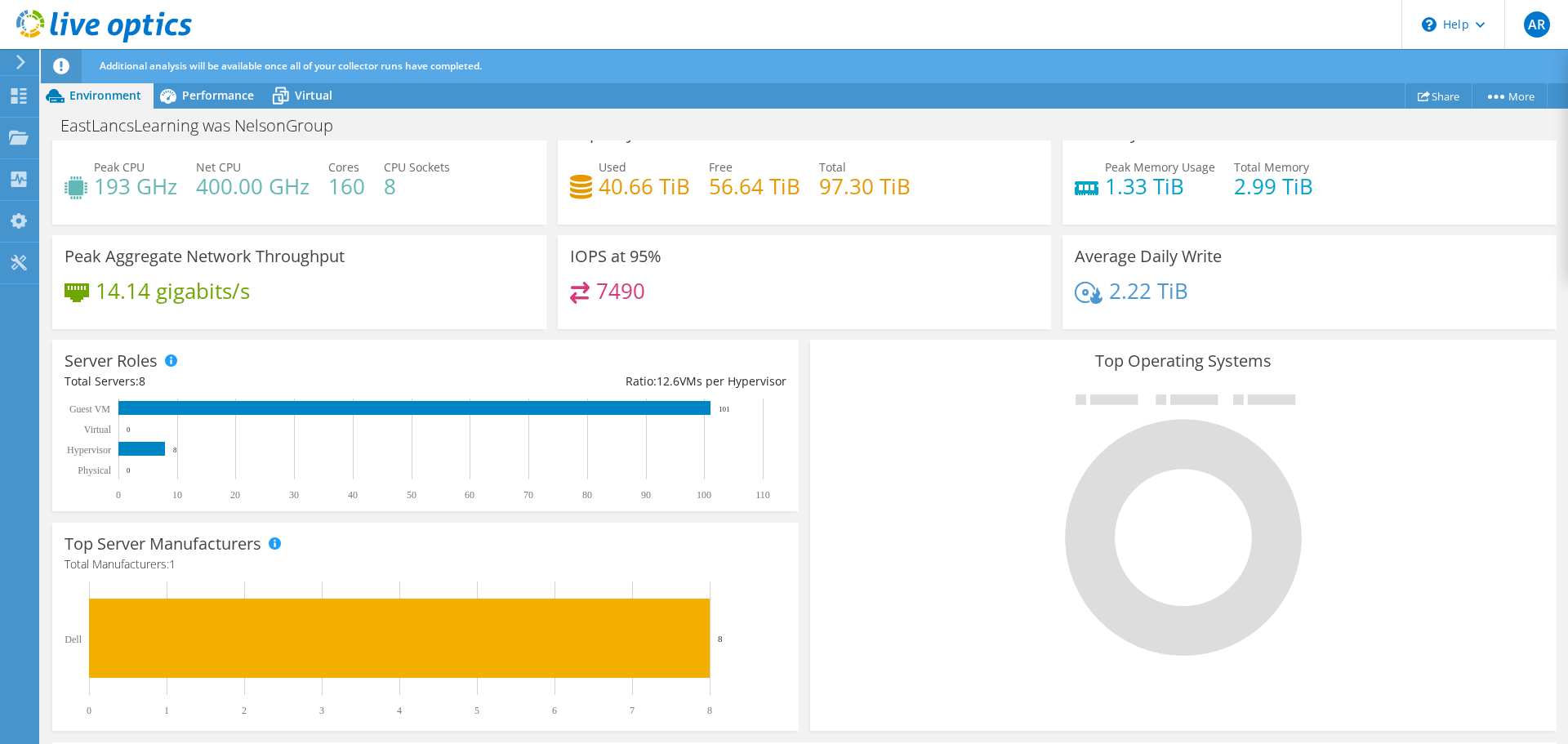
scroll to position [0, 0]
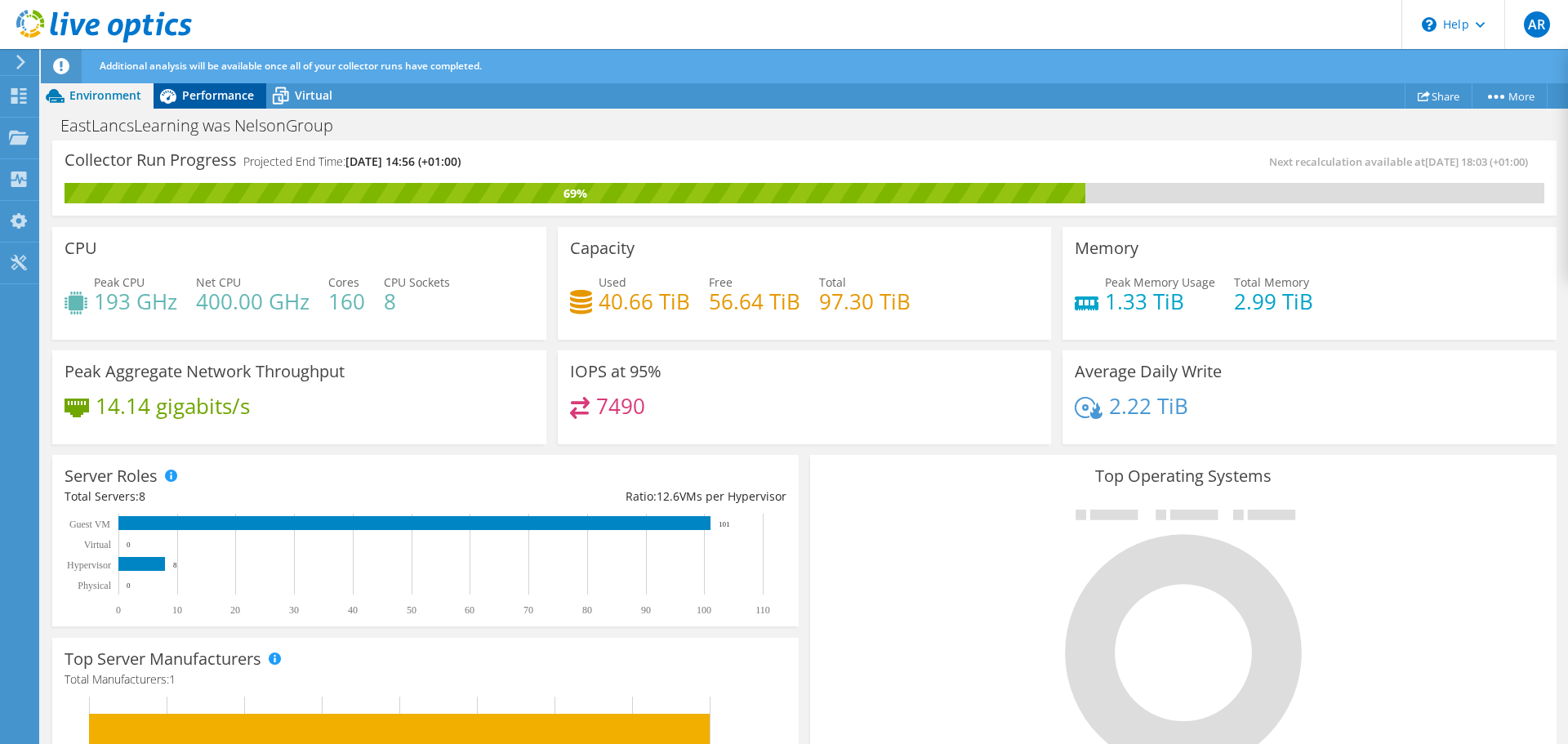
click at [204, 91] on span "Performance" at bounding box center [218, 95] width 71 height 16
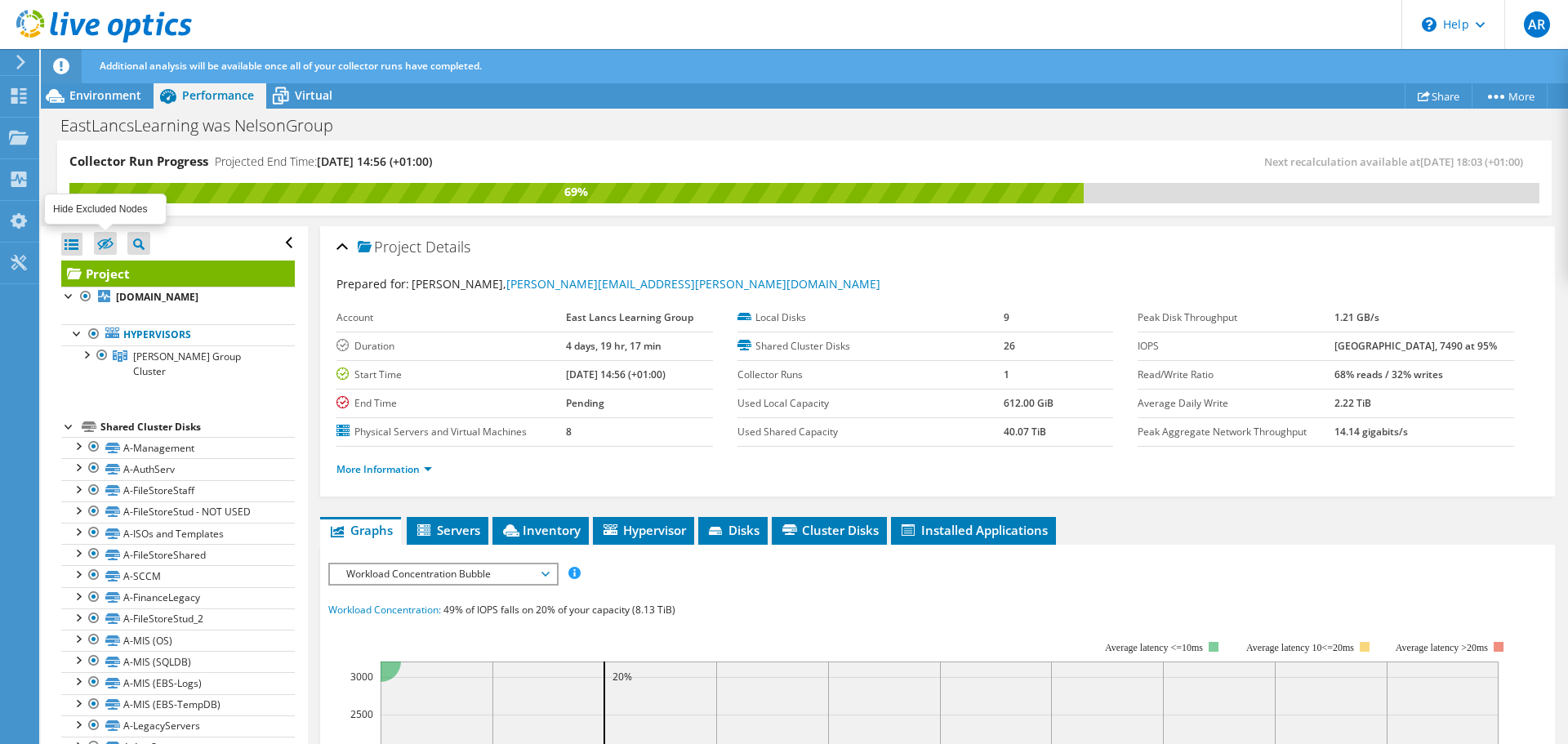
click at [109, 243] on icon at bounding box center [104, 244] width 16 height 12
click at [0, 0] on input "checkbox" at bounding box center [0, 0] width 0 height 0
click at [105, 241] on icon at bounding box center [104, 245] width 16 height 12
click at [0, 0] on input "checkbox" at bounding box center [0, 0] width 0 height 0
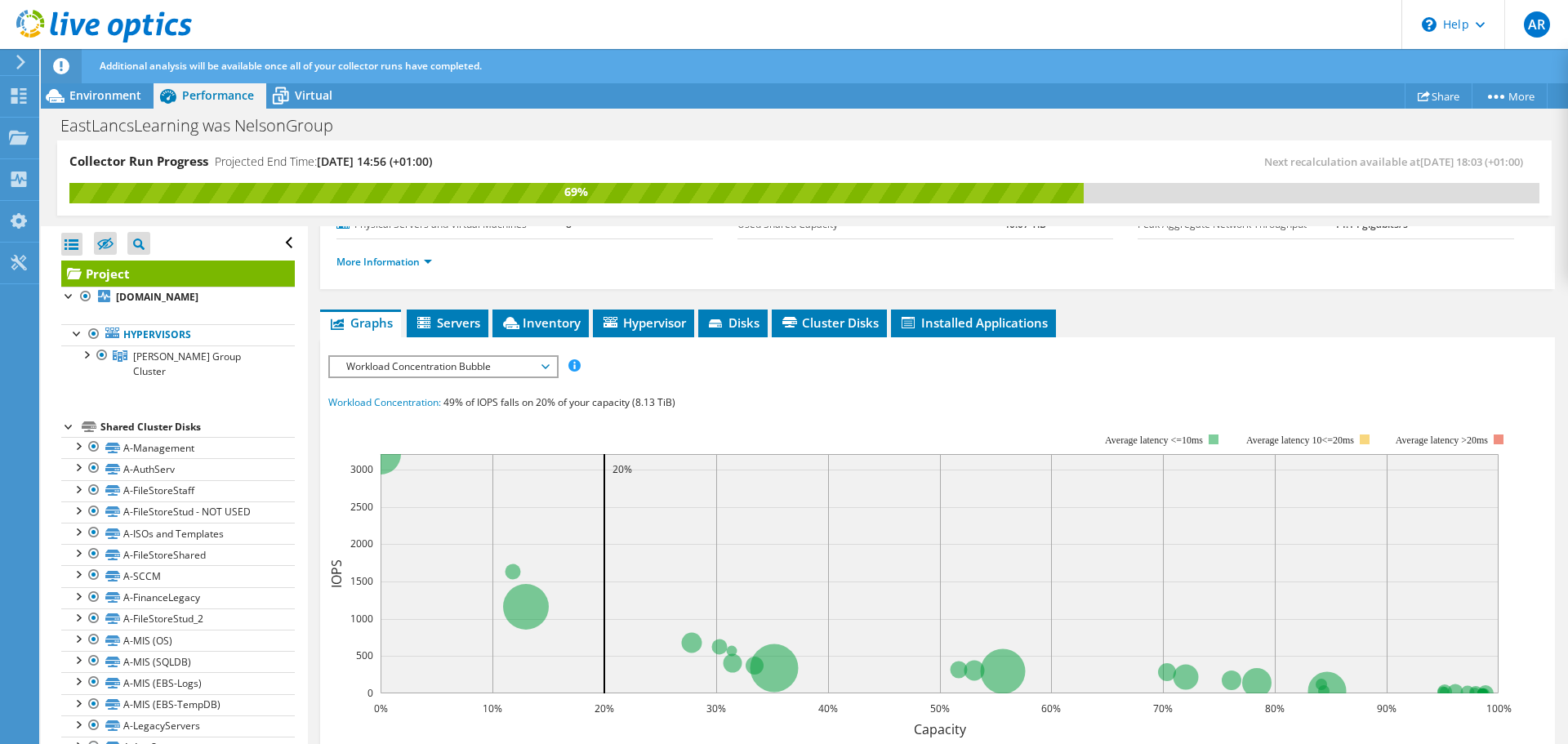
scroll to position [44, 0]
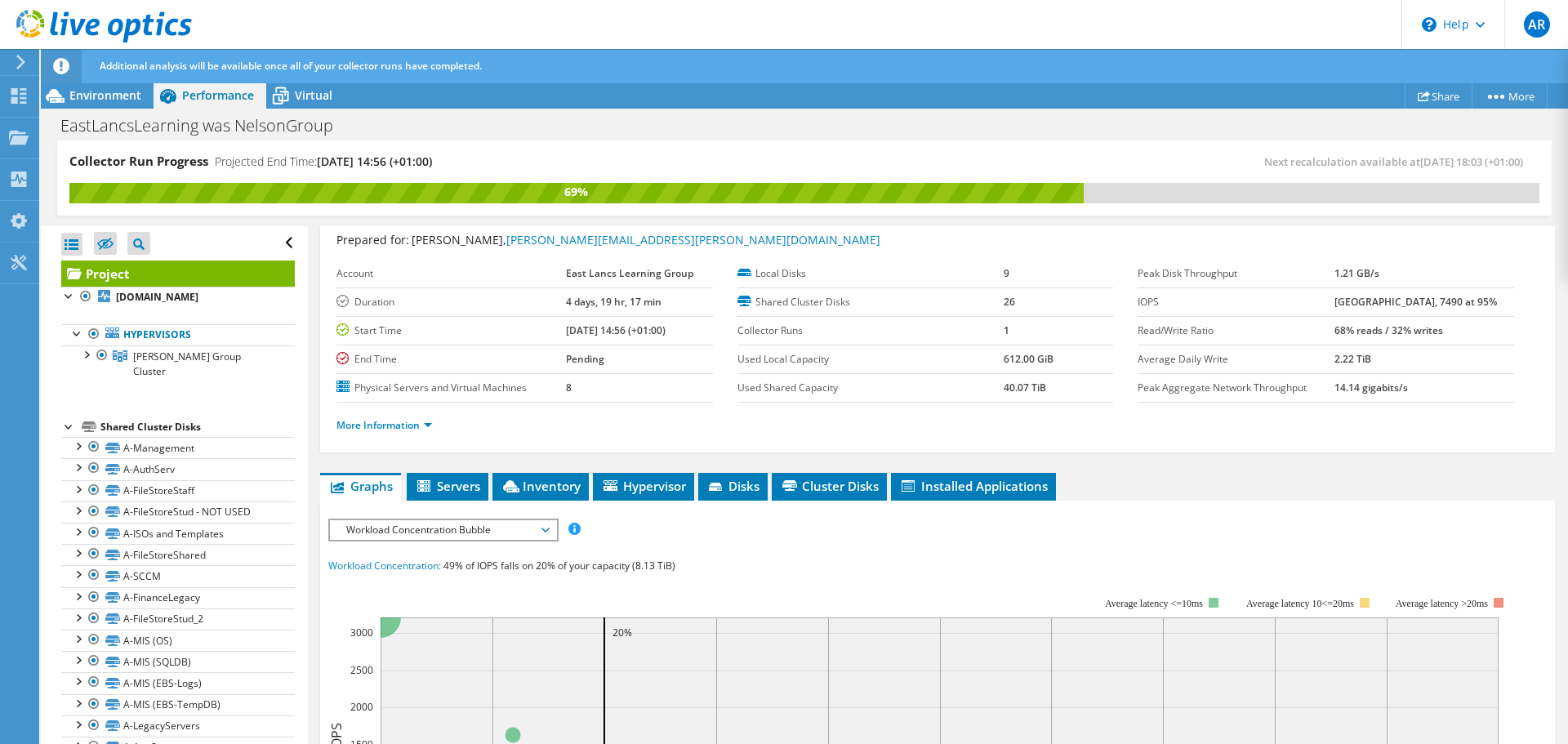
click at [545, 530] on span "Workload Concentration Bubble" at bounding box center [443, 530] width 210 height 20
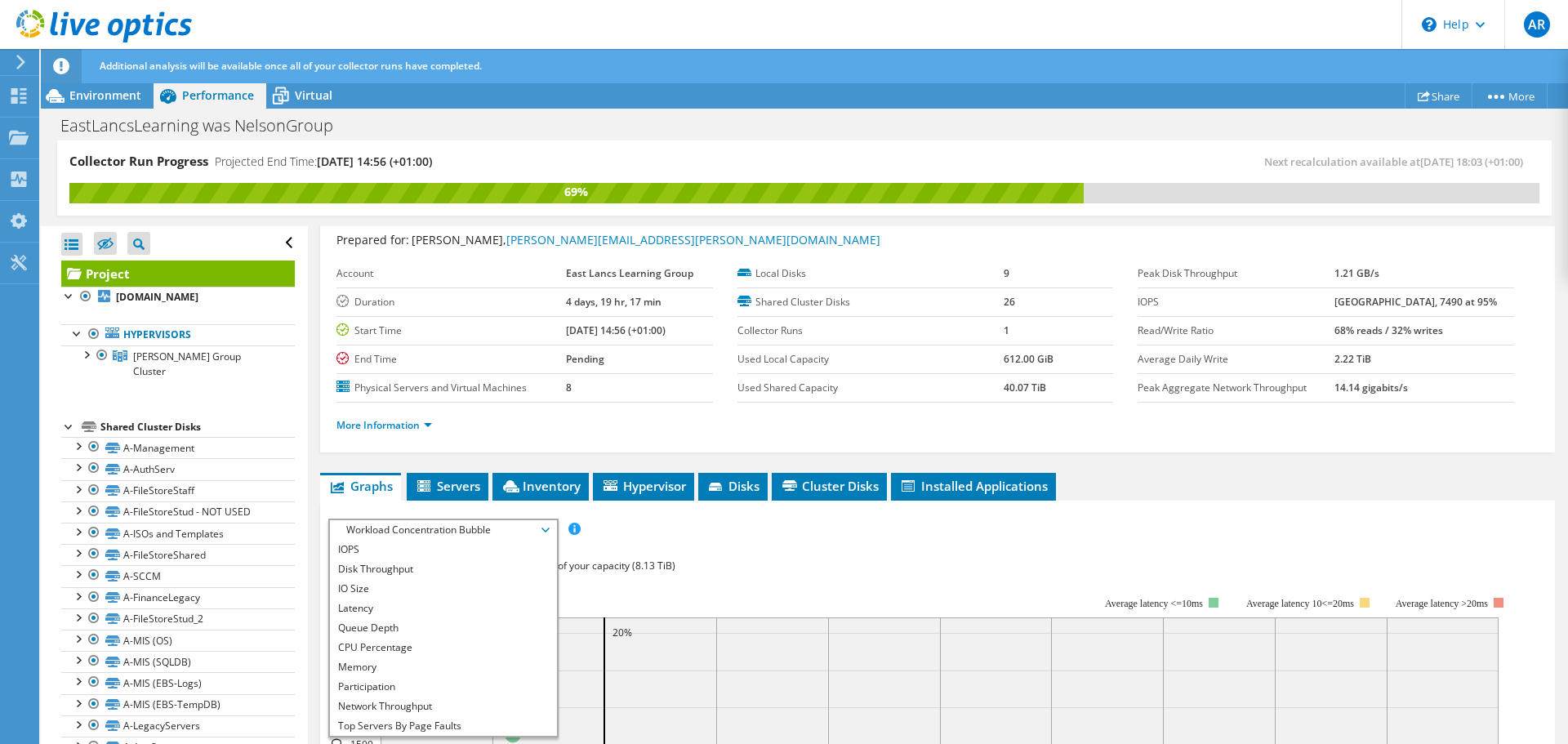
click at [626, 535] on div "IOPS Disk Throughput IO Size Latency Queue Depth CPU Percentage Memory Page Fau…" at bounding box center [937, 530] width 1218 height 22
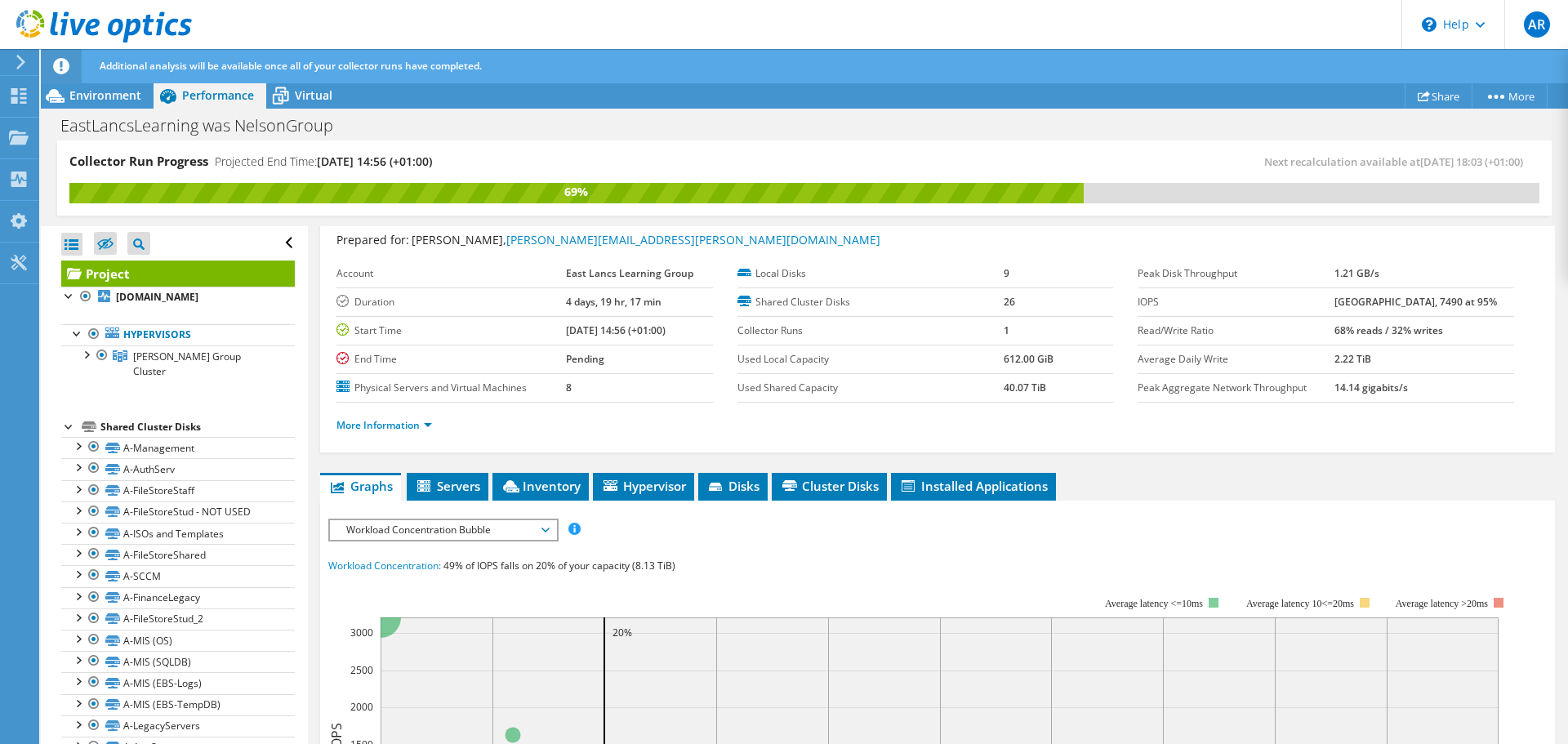
scroll to position [208, 0]
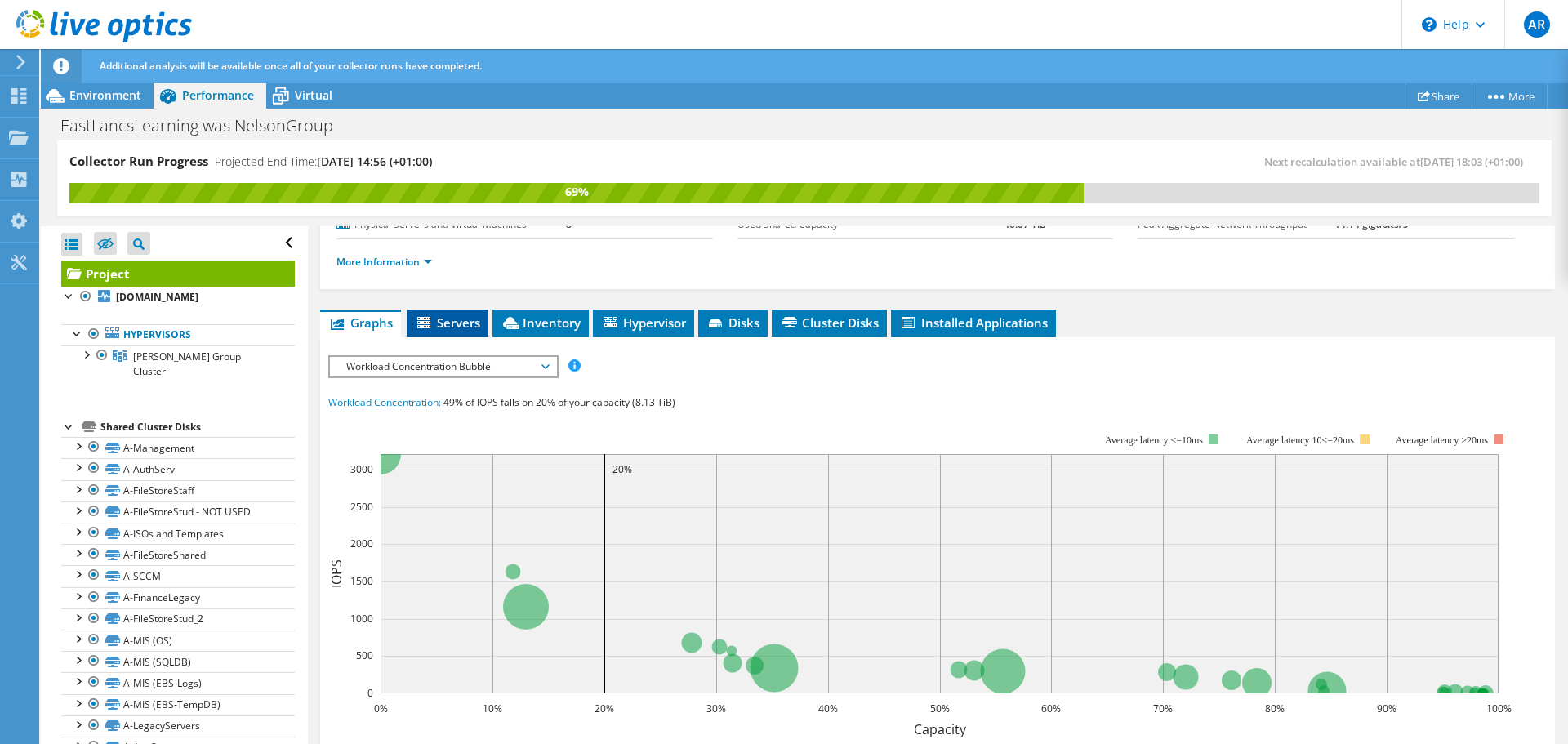
click at [475, 326] on span "Servers" at bounding box center [447, 322] width 65 height 16
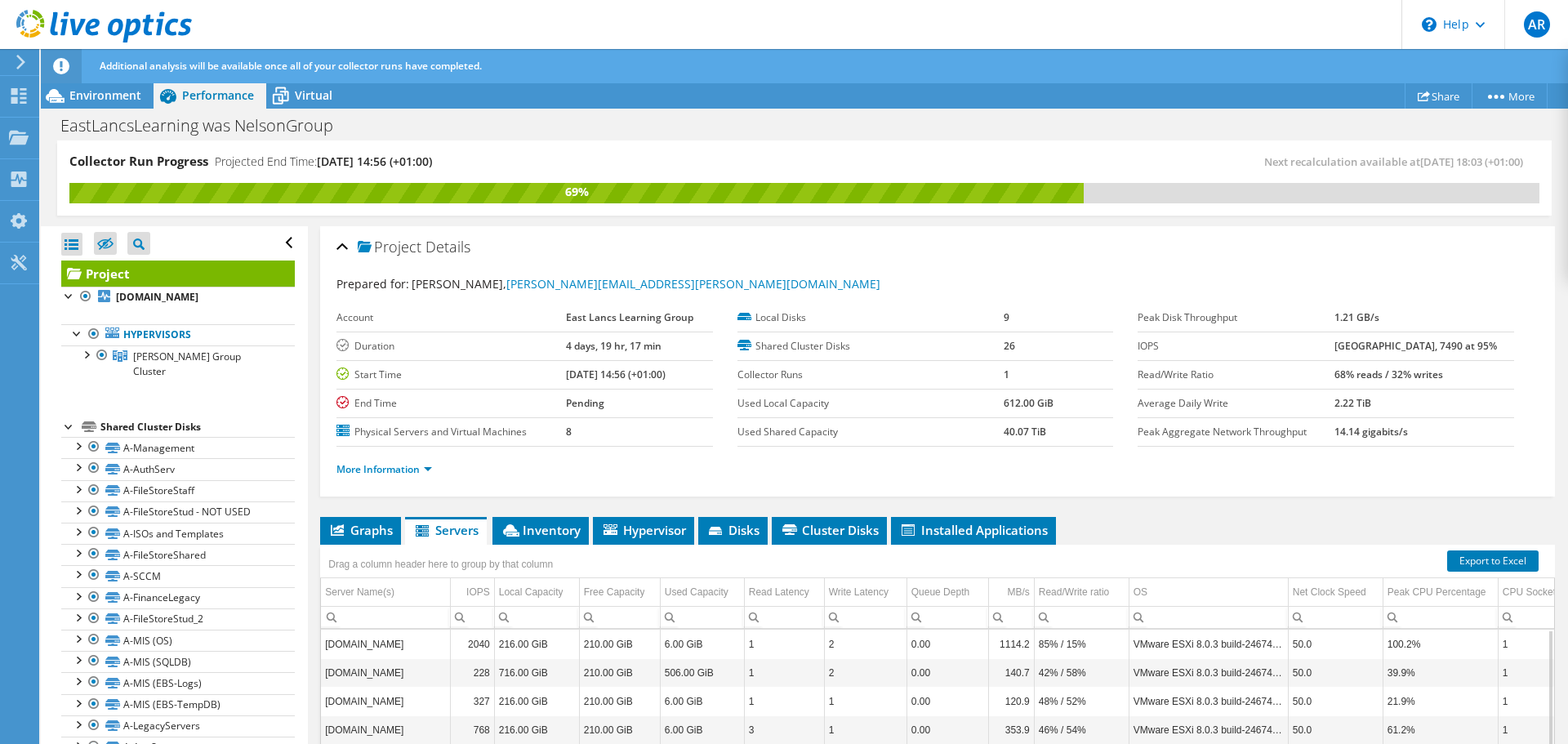
scroll to position [209, 0]
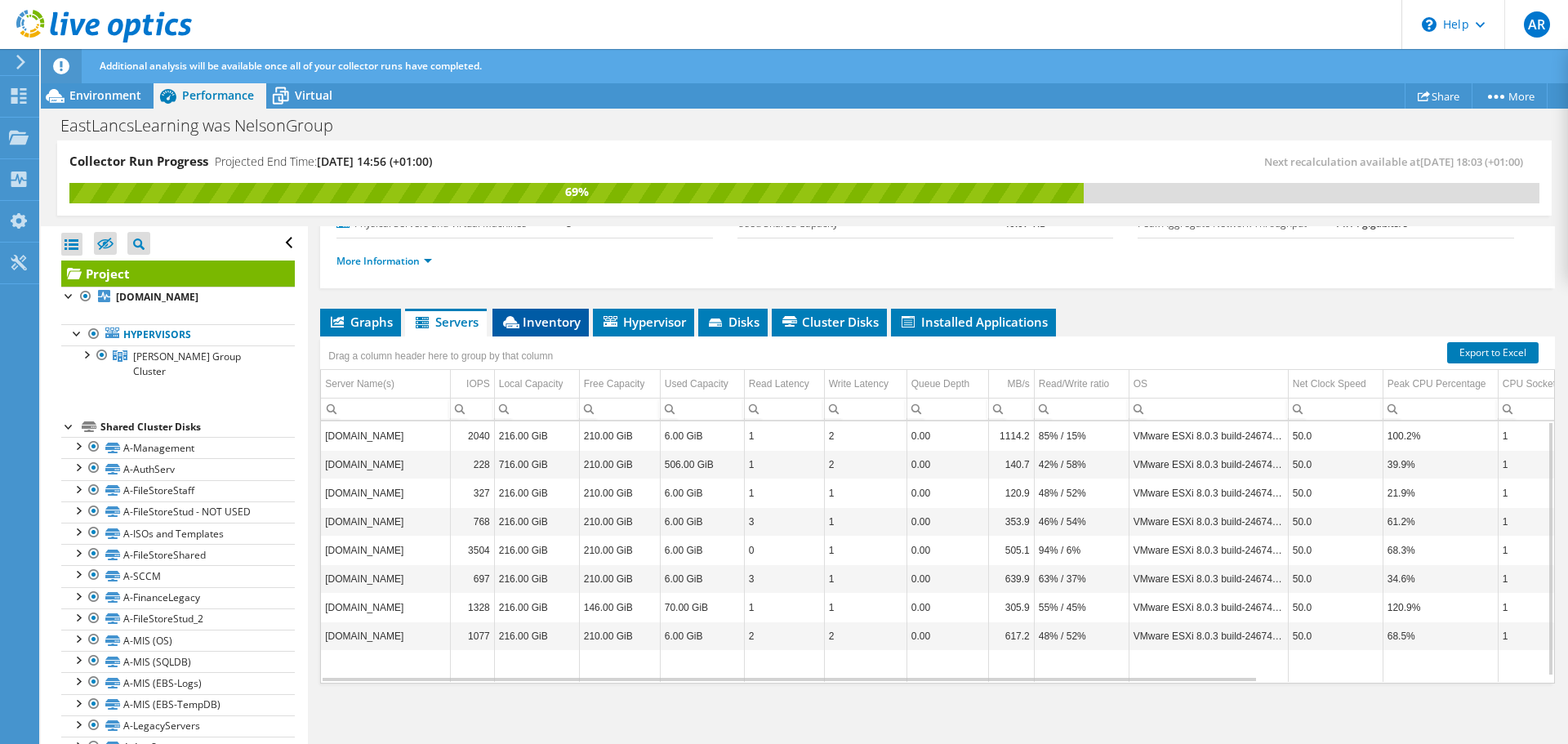
click at [553, 326] on span "Inventory" at bounding box center [541, 322] width 80 height 16
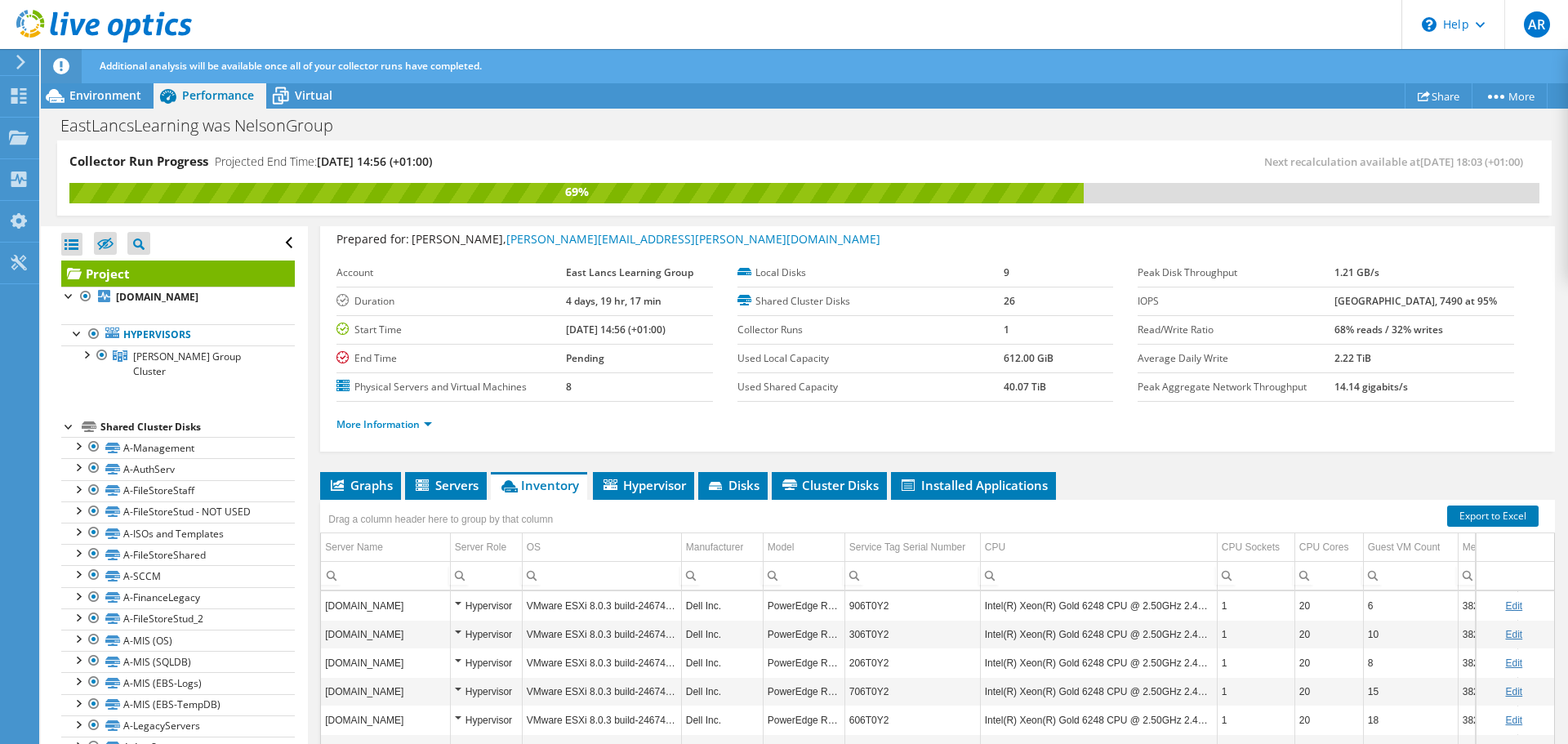
scroll to position [0, 0]
